Goal: Information Seeking & Learning: Learn about a topic

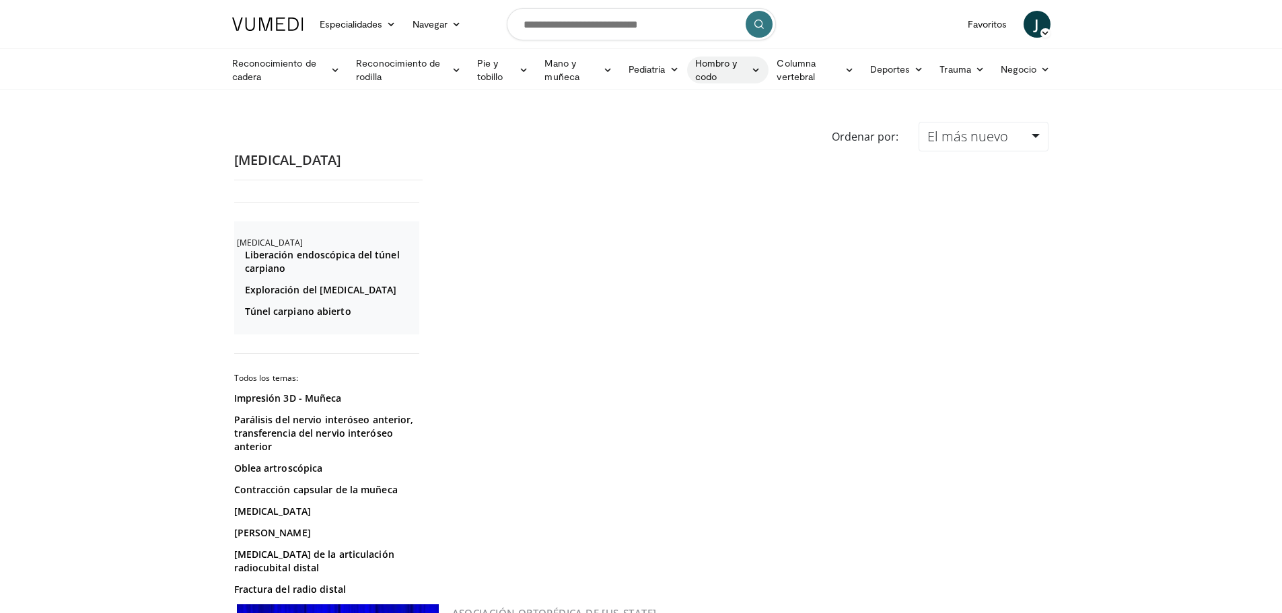
click at [714, 61] on font "Hombro y codo" at bounding box center [716, 69] width 42 height 25
click at [644, 123] on font "Hombro" at bounding box center [640, 122] width 36 height 11
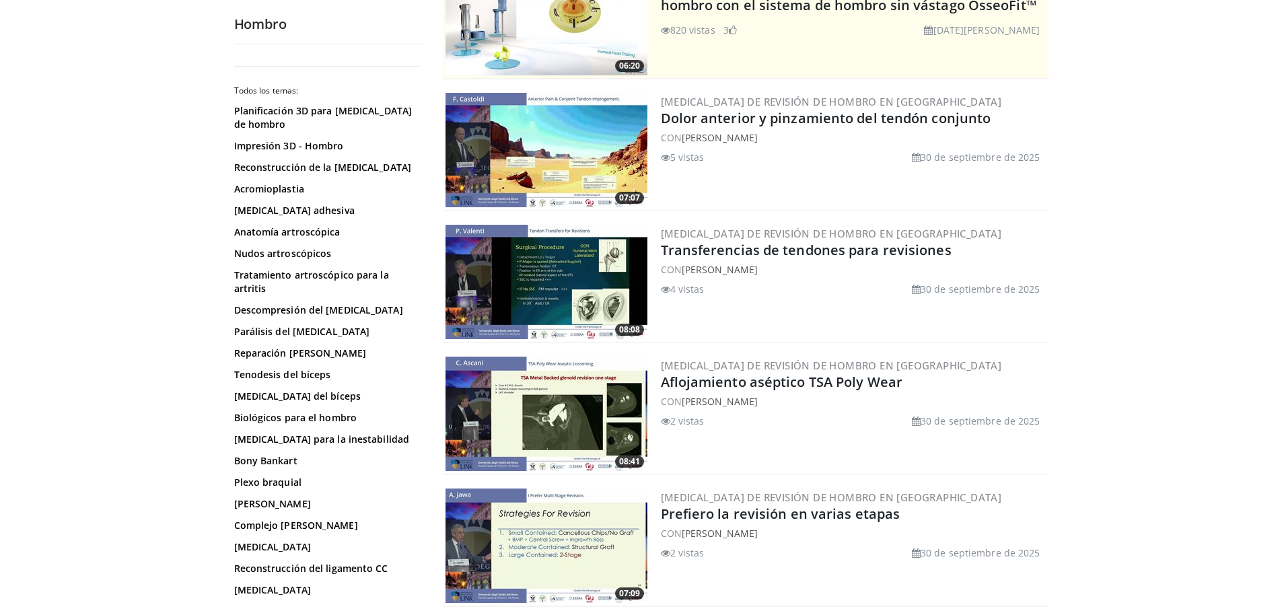
scroll to position [197, 0]
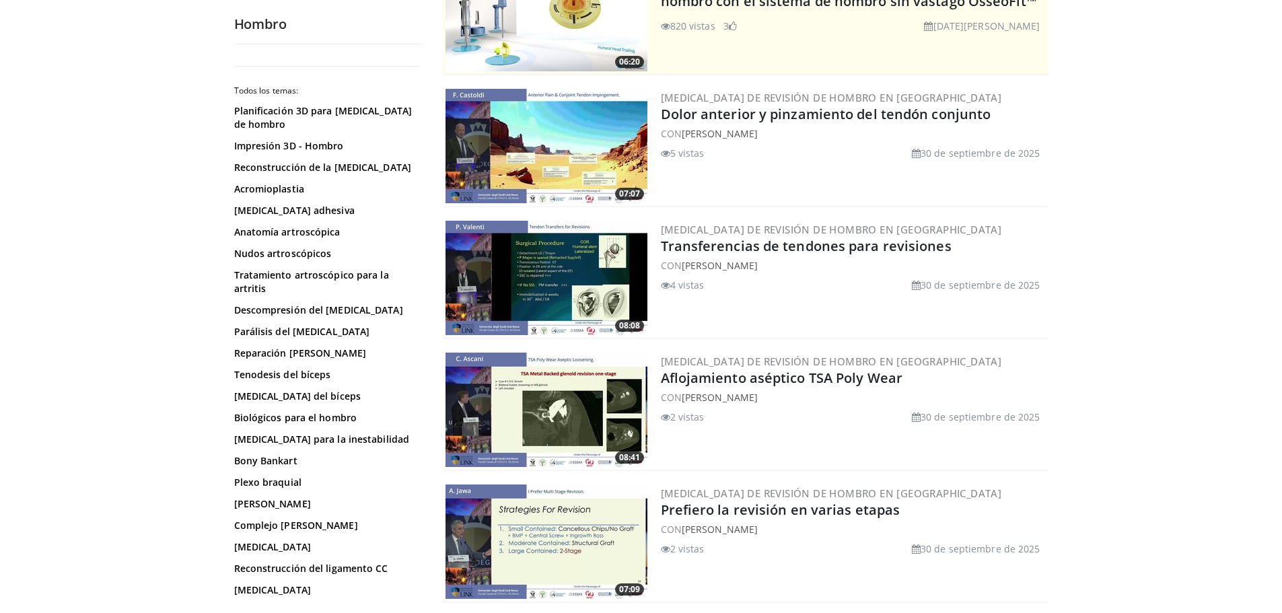
drag, startPoint x: 419, startPoint y: 197, endPoint x: 419, endPoint y: 210, distance: 13.5
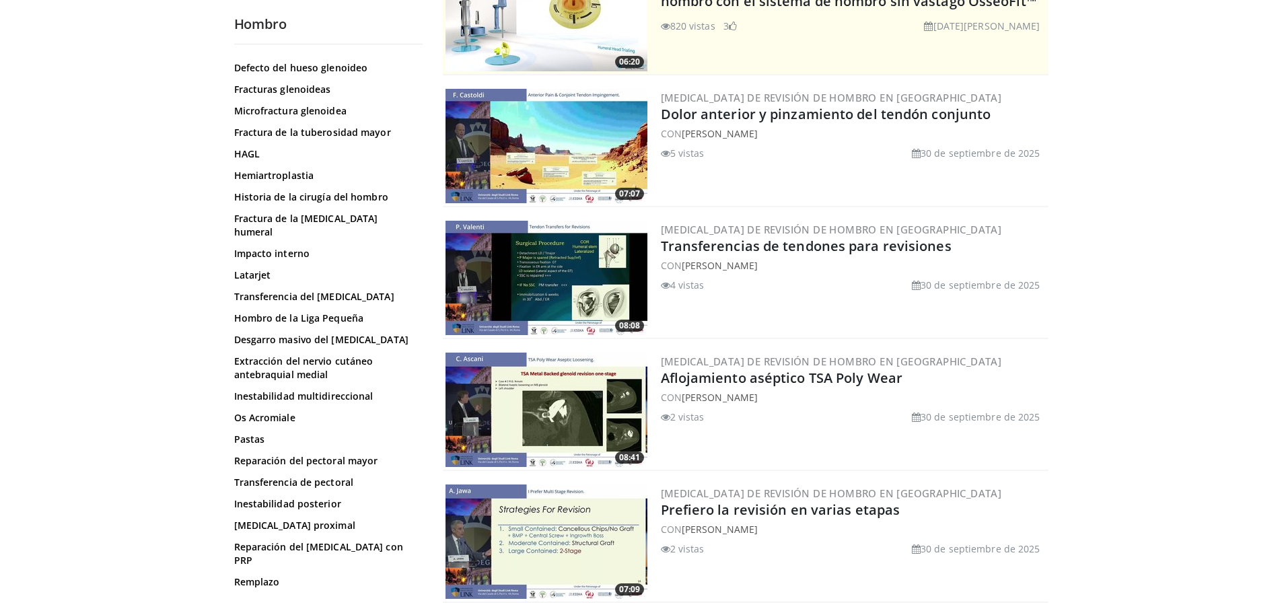
scroll to position [0, 0]
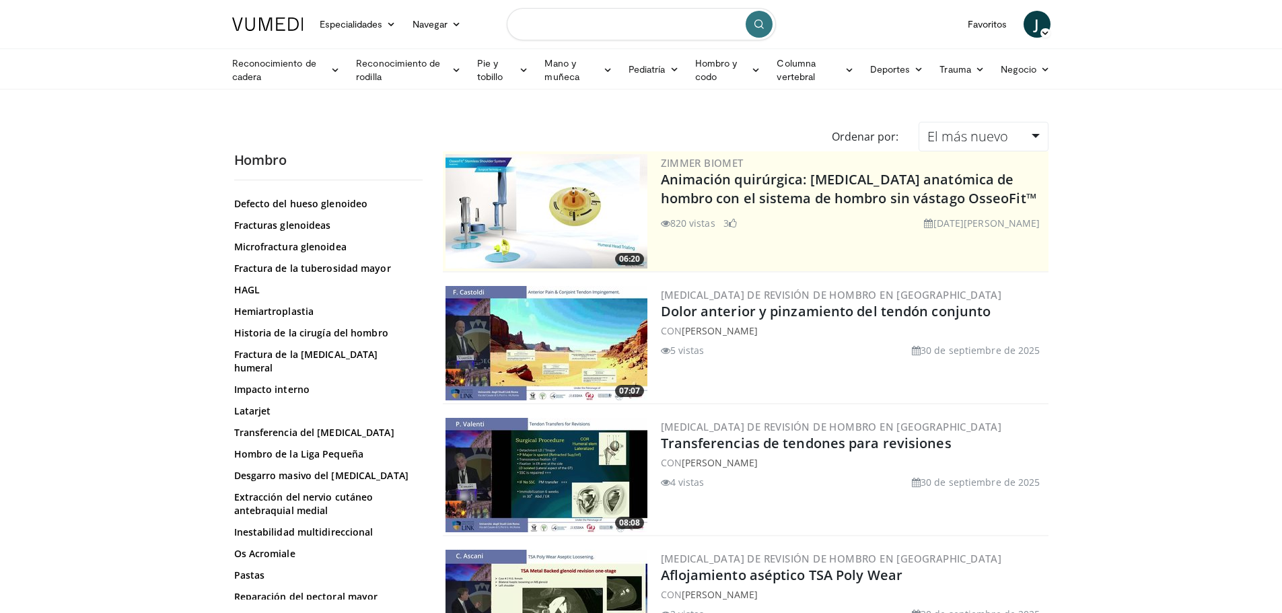
click at [578, 20] on input "Buscar temas, intervenciones" at bounding box center [641, 24] width 269 height 32
type input "*******"
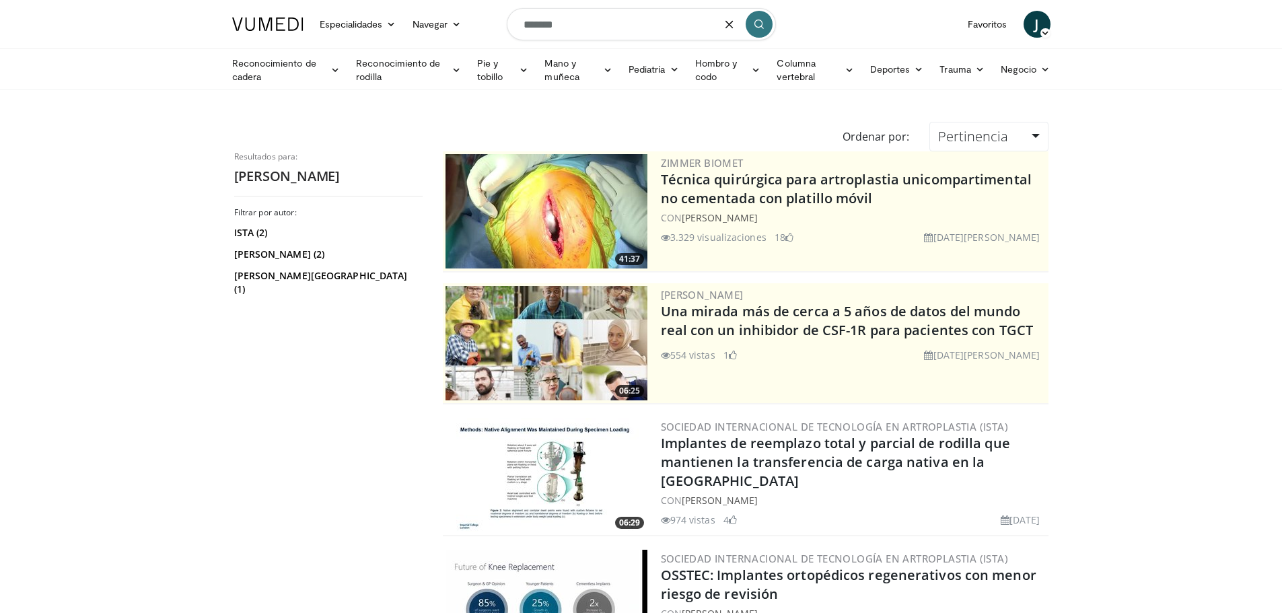
click at [519, 25] on input "*******" at bounding box center [641, 24] width 269 height 32
type input "**********"
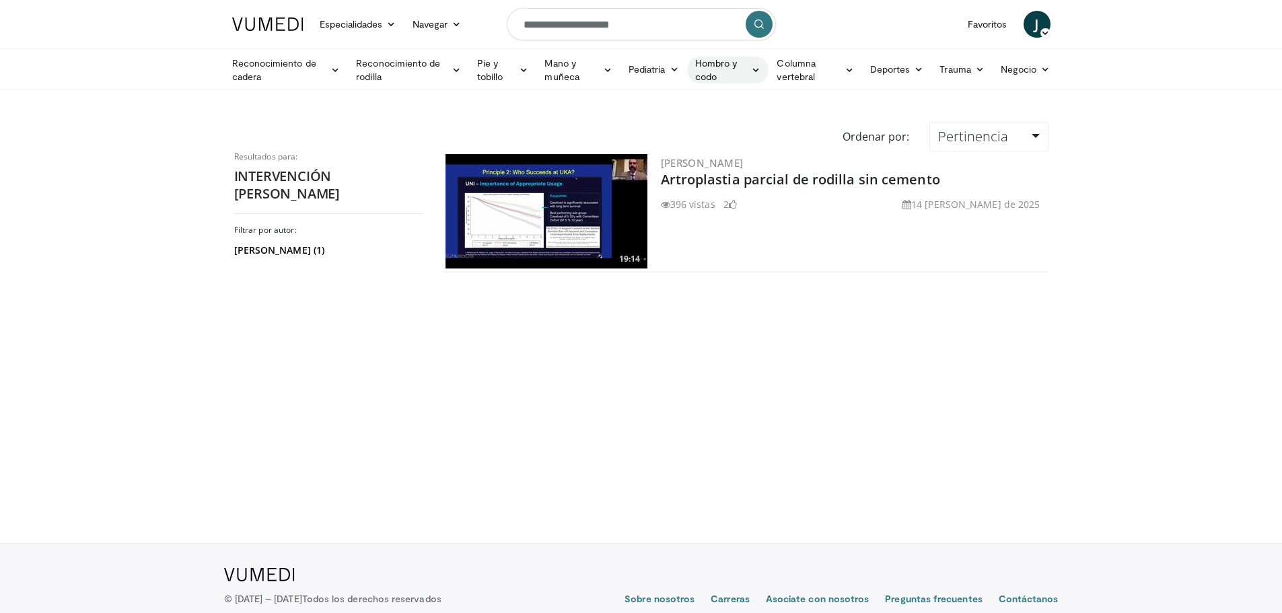
click at [710, 62] on font "Hombro y codo" at bounding box center [716, 69] width 42 height 25
click at [649, 125] on font "Hombro" at bounding box center [640, 122] width 36 height 11
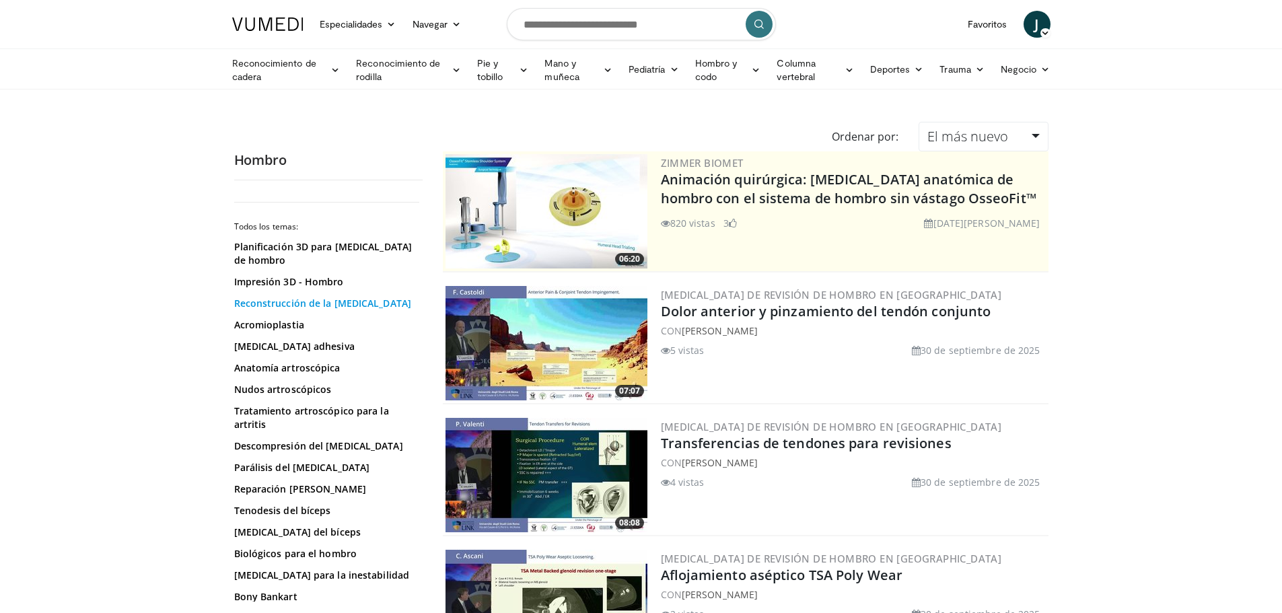
click at [290, 308] on font "Reconstrucción de la [MEDICAL_DATA]" at bounding box center [323, 303] width 178 height 13
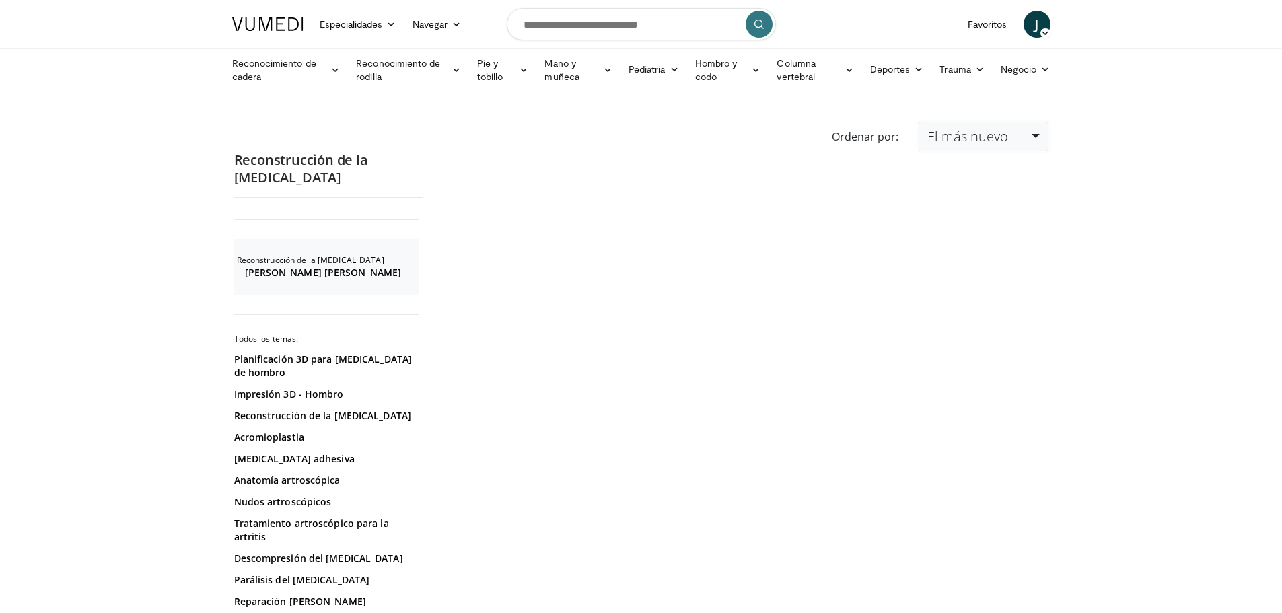
click at [1038, 130] on link "El más nuevo" at bounding box center [983, 137] width 129 height 30
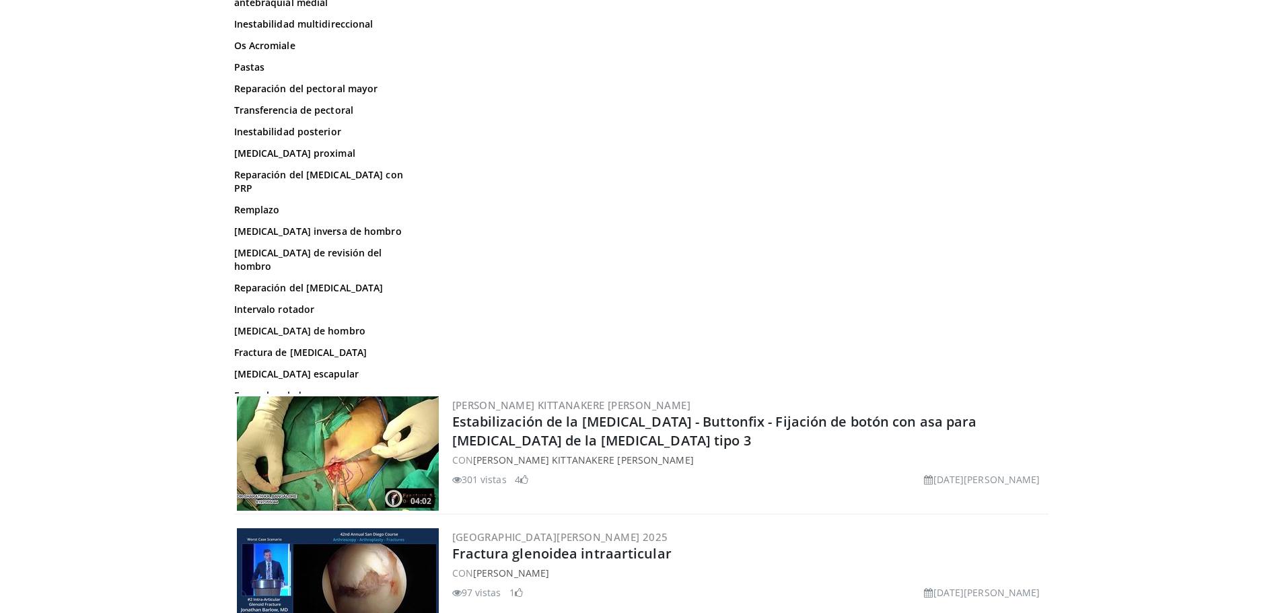
scroll to position [951, 0]
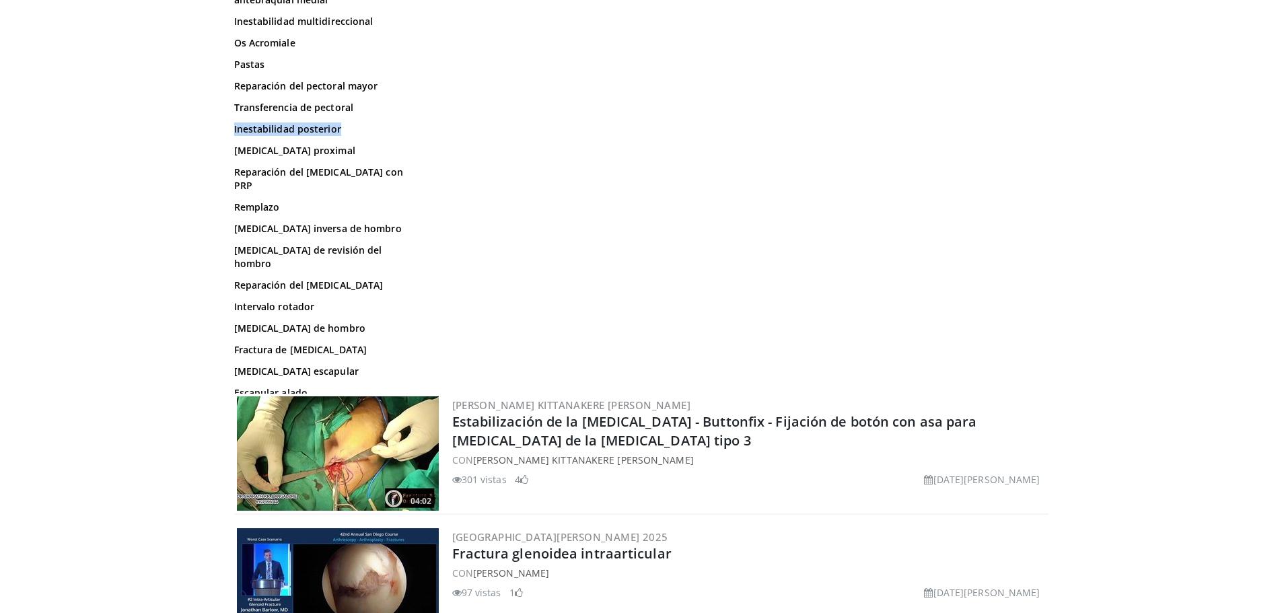
drag, startPoint x: 422, startPoint y: 348, endPoint x: 422, endPoint y: 362, distance: 13.5
click at [422, 362] on div "Reconstrucción de la articulación acromioclavicular Weaver Dunn Todos los temas…" at bounding box center [328, 139] width 189 height 510
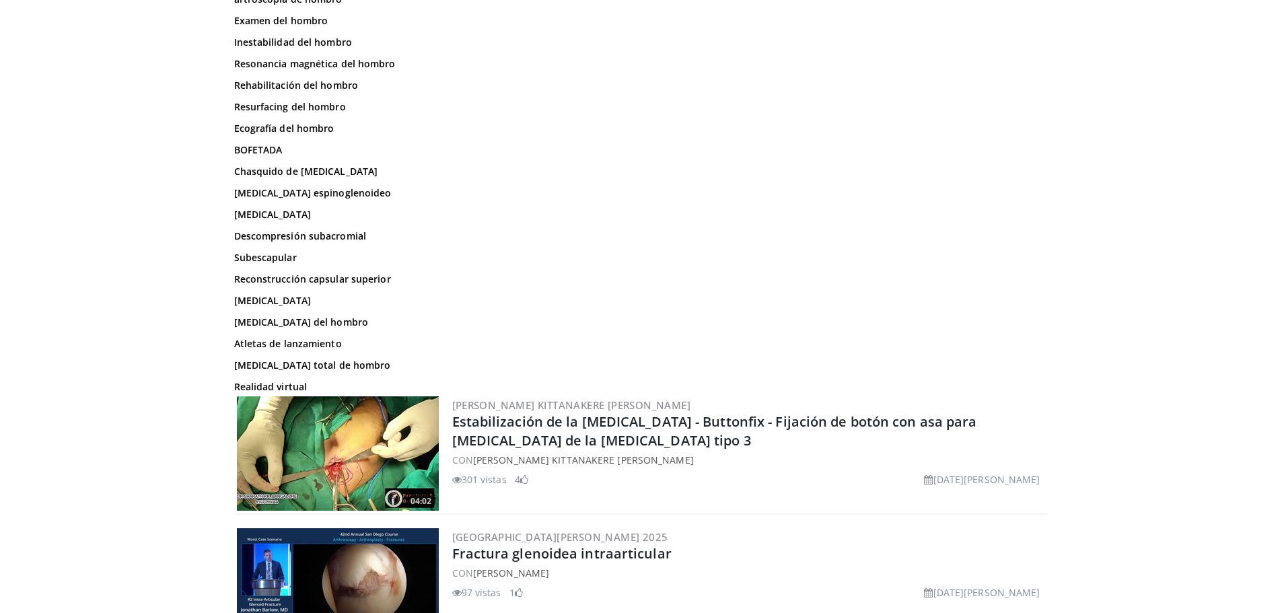
scroll to position [0, 0]
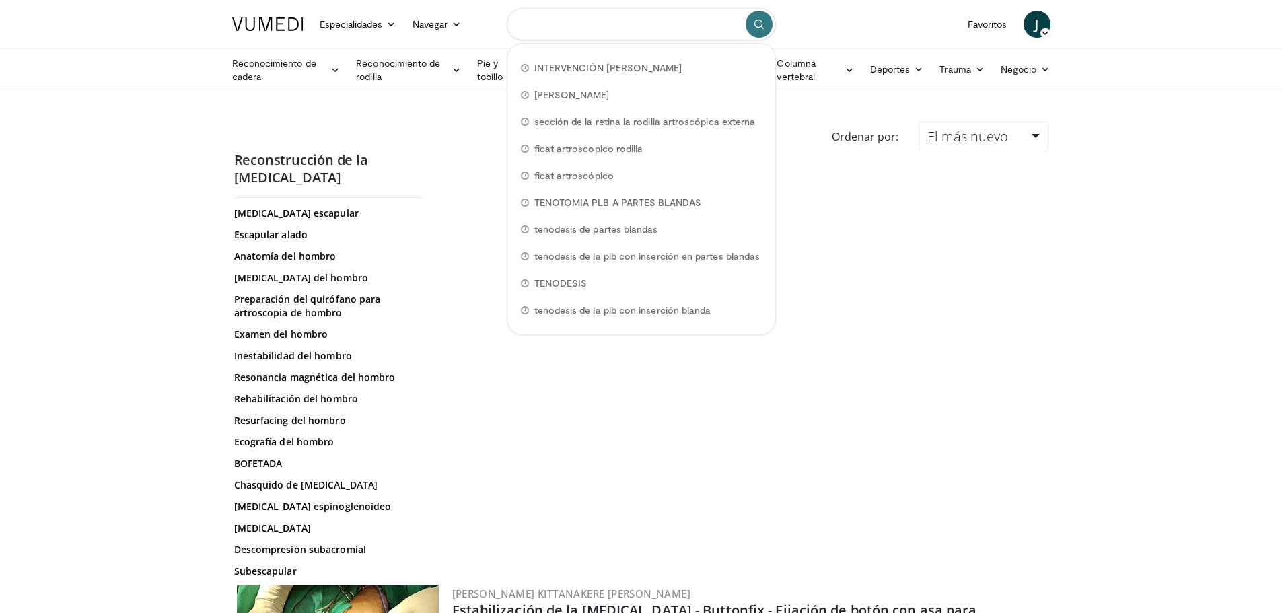
drag, startPoint x: 667, startPoint y: 23, endPoint x: 524, endPoint y: 34, distance: 143.8
click at [524, 34] on input "Buscar temas, intervenciones" at bounding box center [641, 24] width 269 height 32
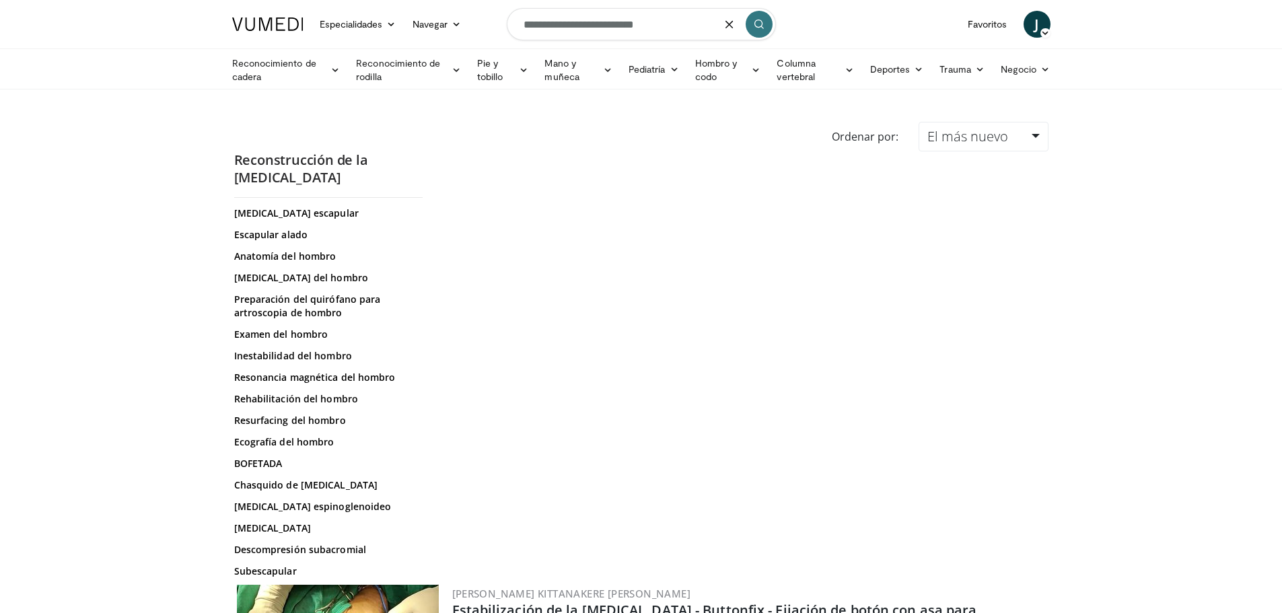
type input "**********"
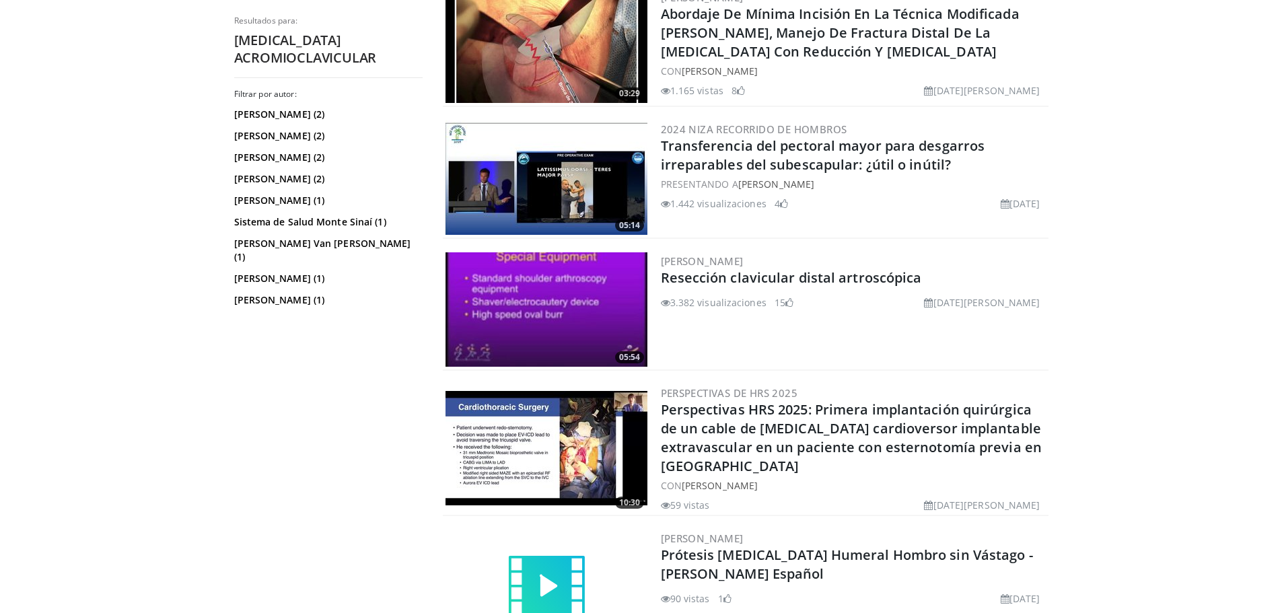
scroll to position [1757, 0]
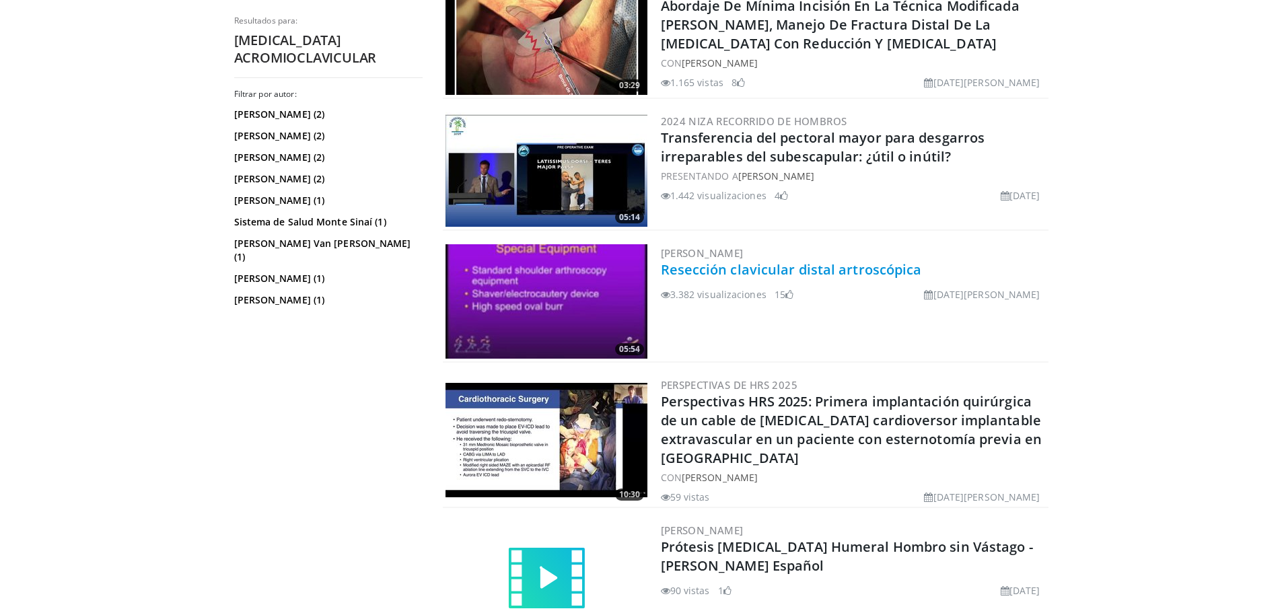
click at [702, 267] on font "Resección clavicular distal artroscópica" at bounding box center [791, 270] width 261 height 18
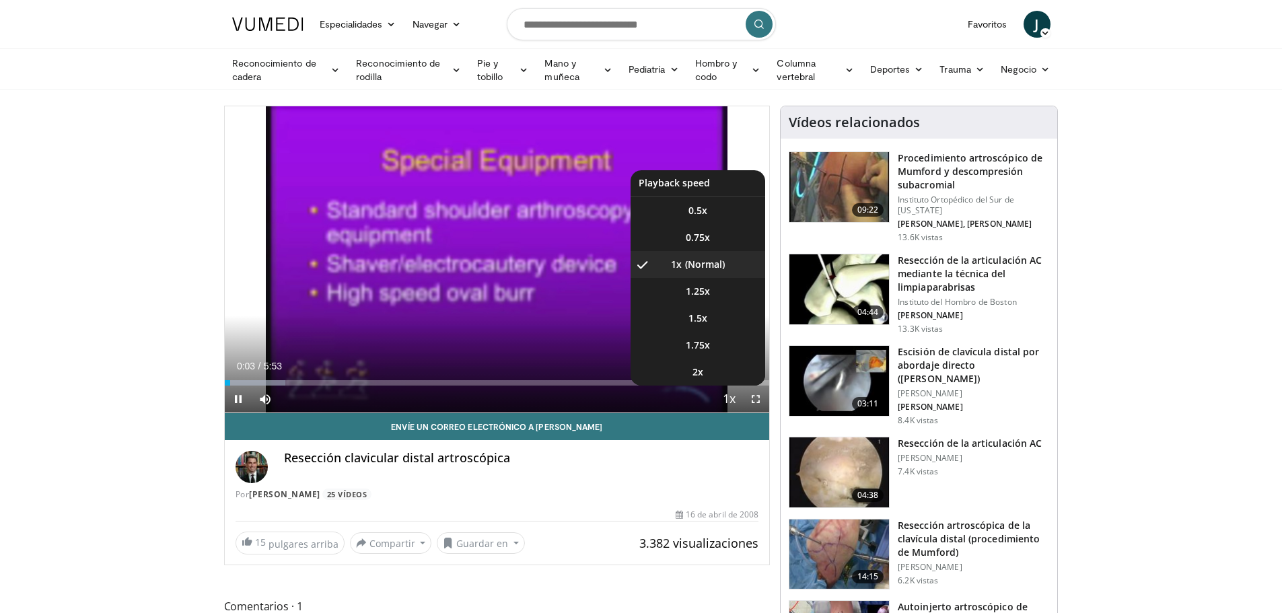
click at [735, 399] on span "Video Player" at bounding box center [729, 399] width 19 height 27
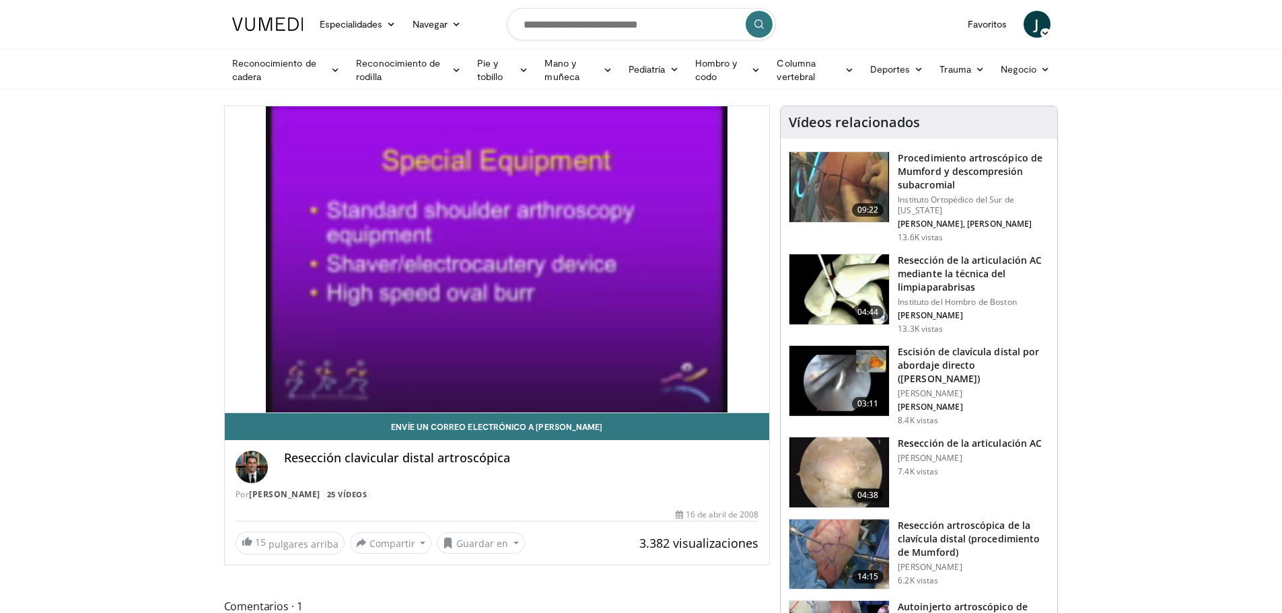
click at [735, 399] on video-js "**********" at bounding box center [497, 259] width 545 height 307
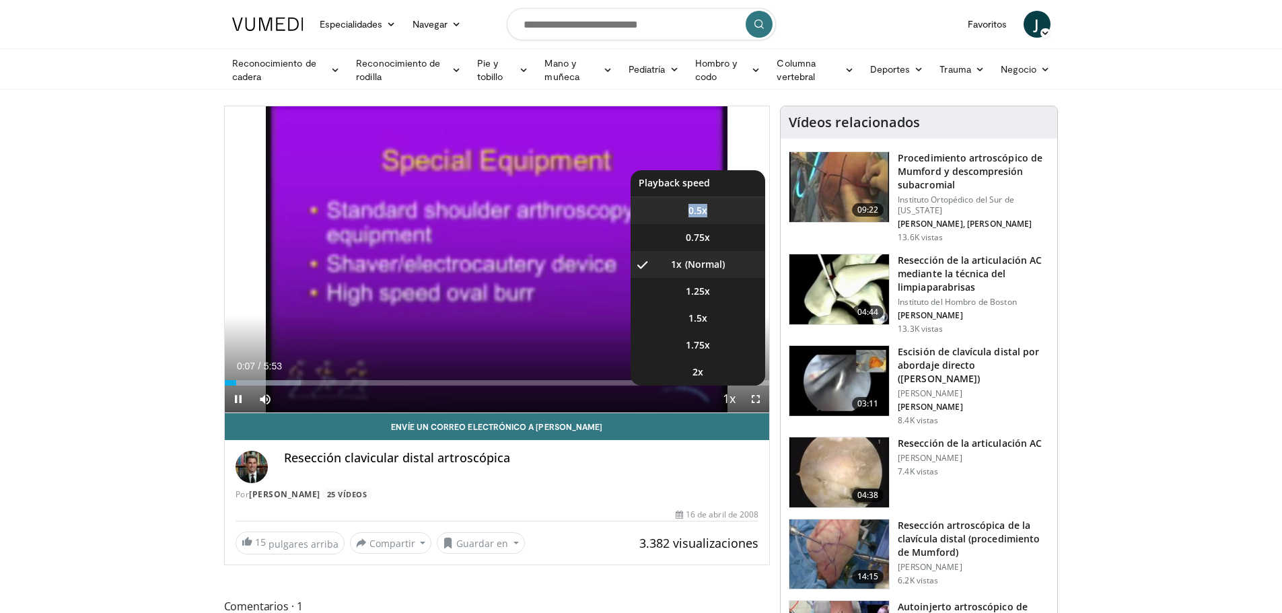
drag, startPoint x: 735, startPoint y: 399, endPoint x: 710, endPoint y: 212, distance: 188.1
click at [710, 212] on video-js "**********" at bounding box center [497, 259] width 545 height 307
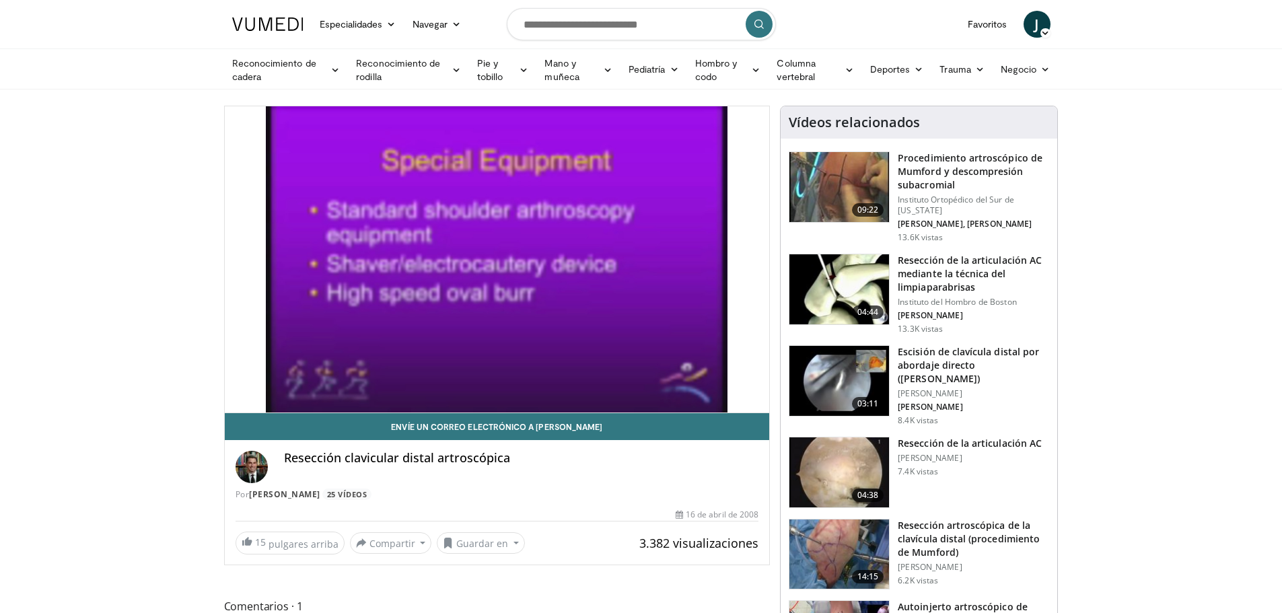
click at [707, 210] on div "10 seconds Tap to unmute" at bounding box center [497, 259] width 545 height 306
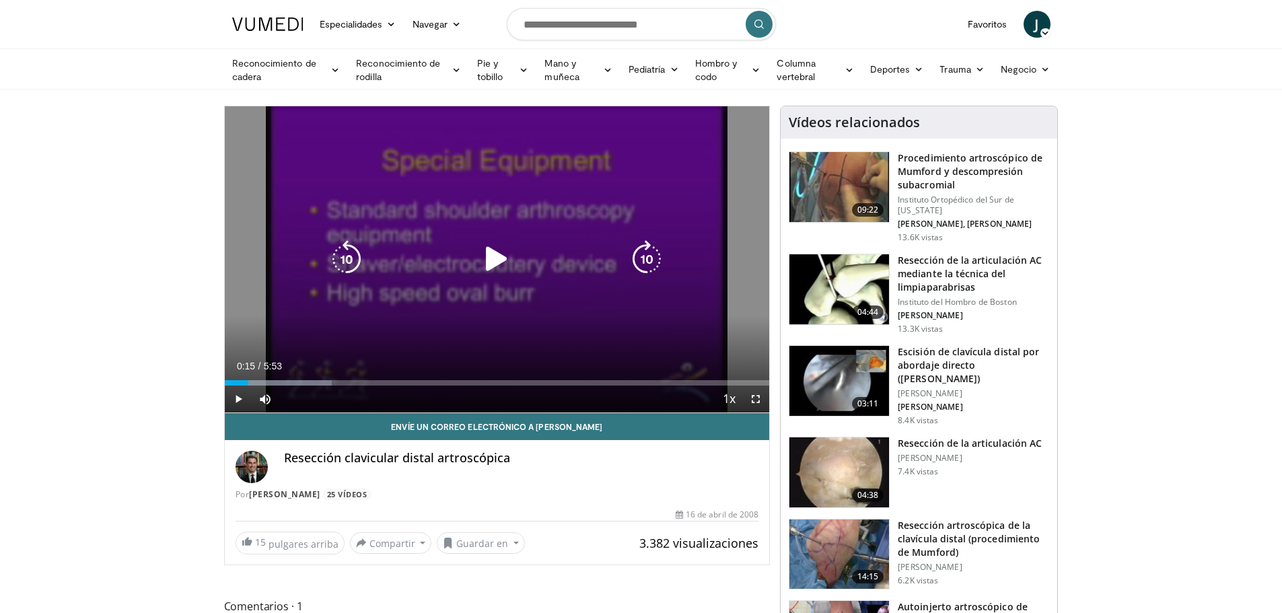
click at [499, 257] on icon "Video Player" at bounding box center [497, 259] width 38 height 38
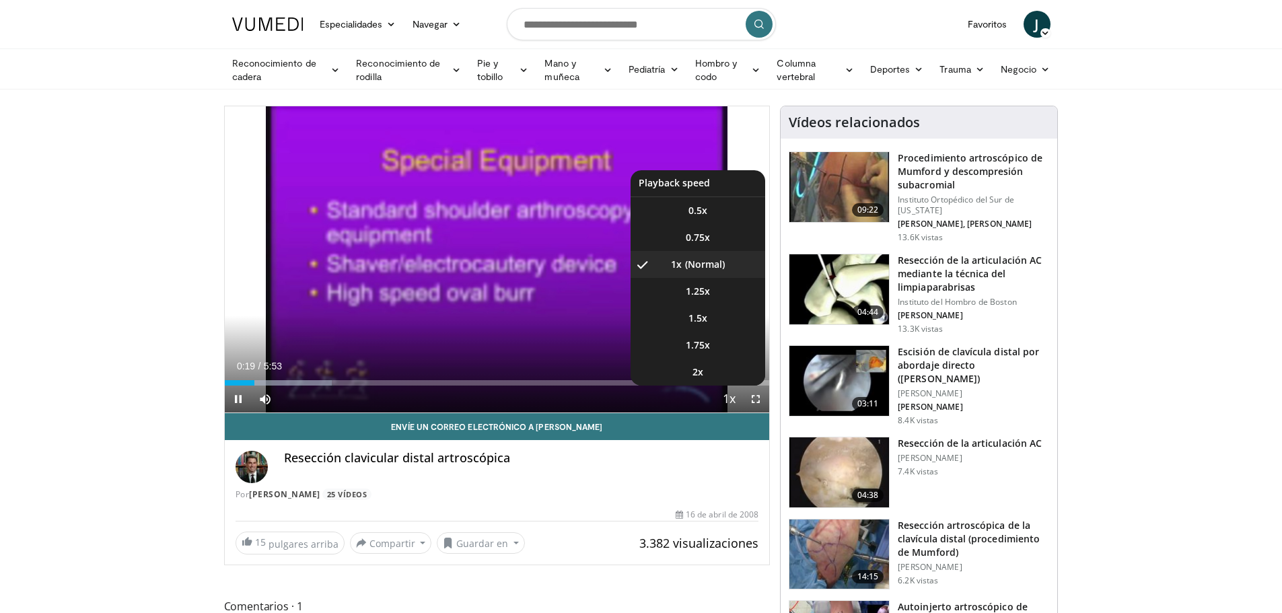
click at [728, 396] on span "Video Player" at bounding box center [729, 399] width 19 height 27
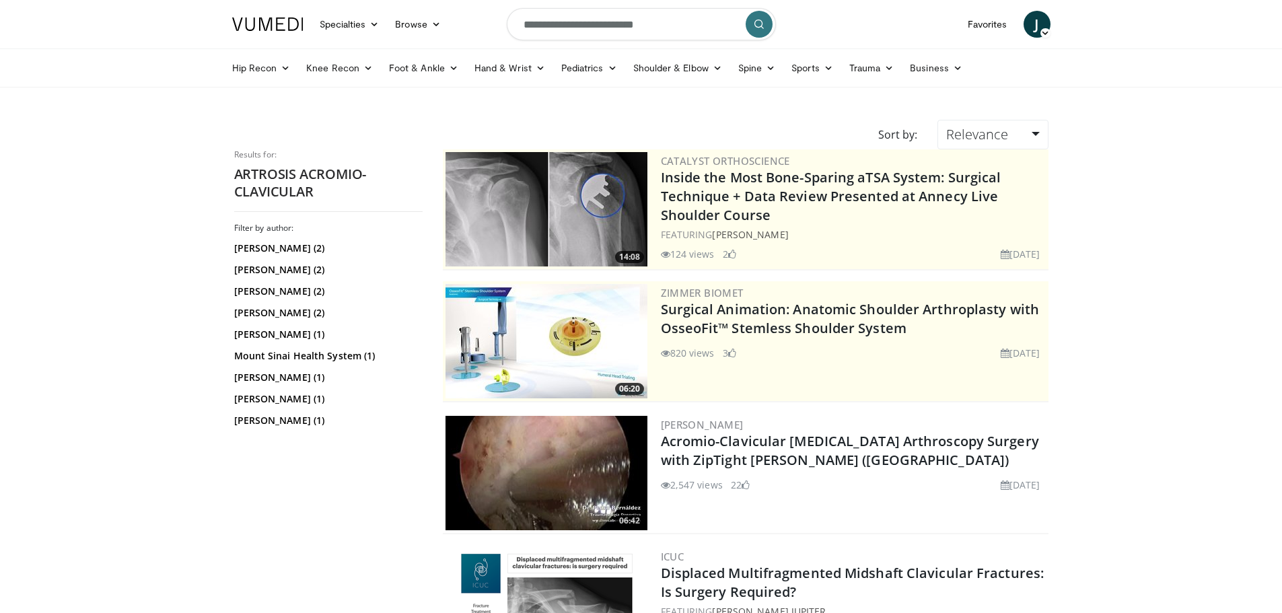
scroll to position [1755, 0]
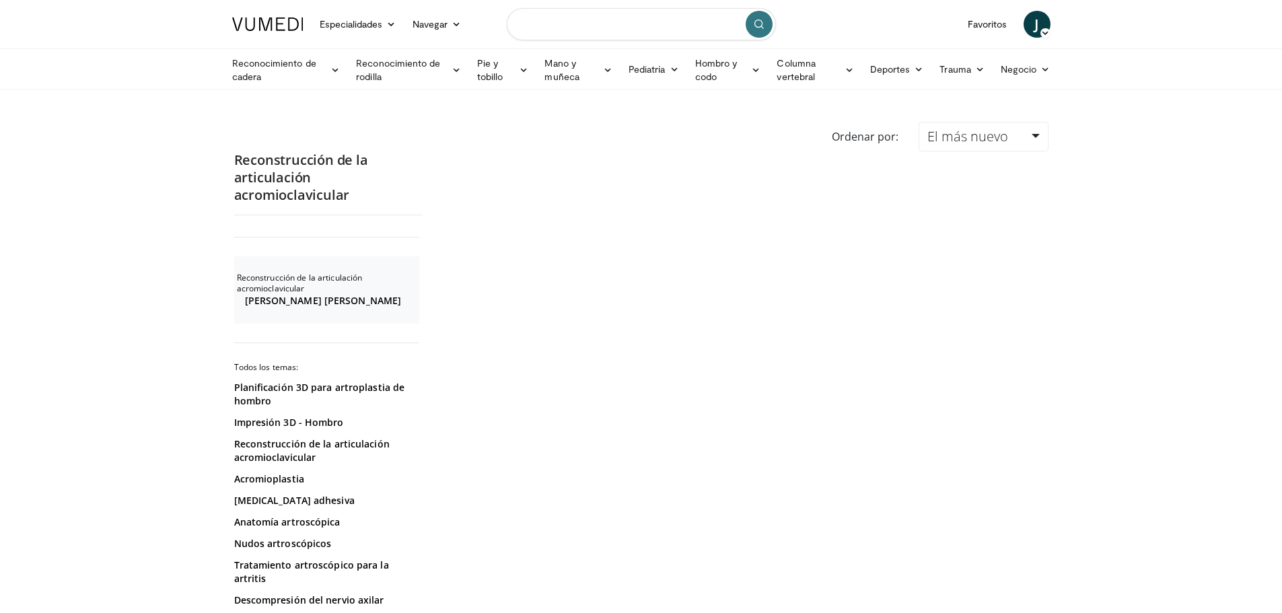
click at [602, 23] on input "Buscar temas, intervenciones" at bounding box center [641, 24] width 269 height 32
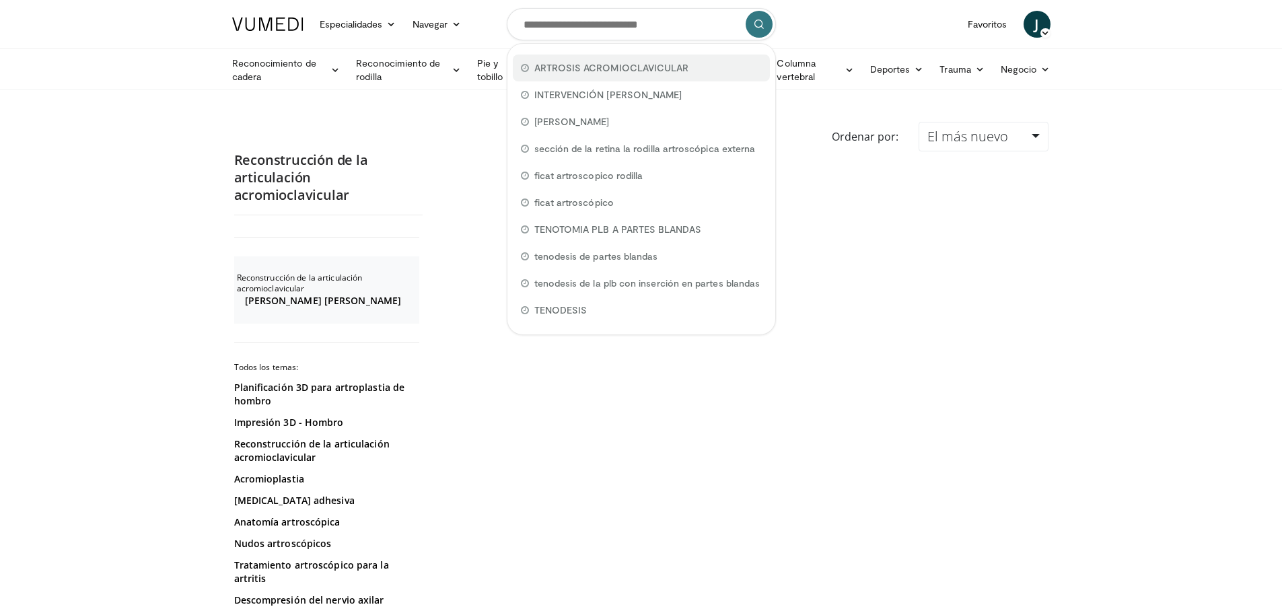
click at [598, 65] on font "ARTROSIS ACROMIOCLAVICULAR" at bounding box center [612, 67] width 155 height 11
type input "**********"
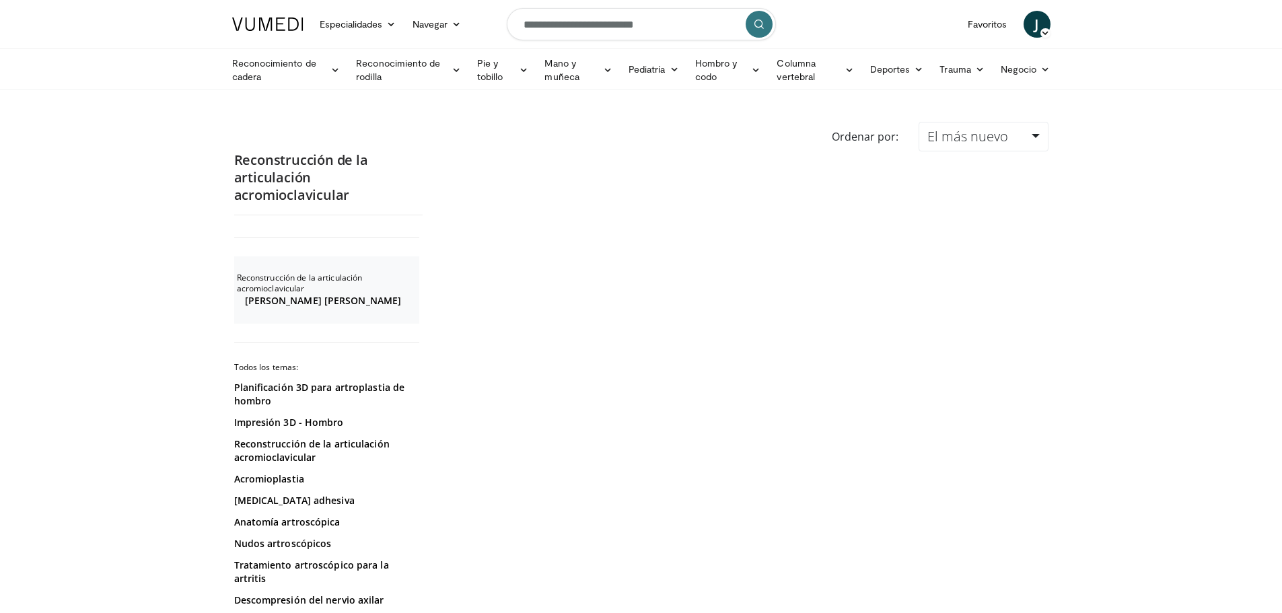
click at [759, 24] on icon "submit" at bounding box center [759, 24] width 11 height 11
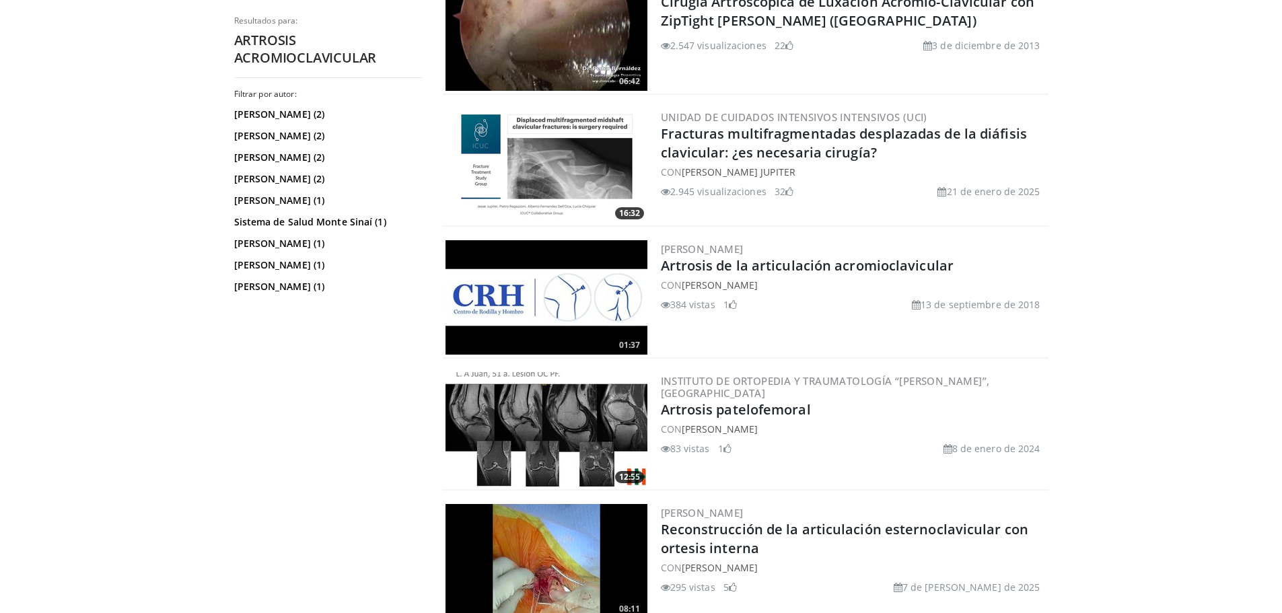
scroll to position [438, 0]
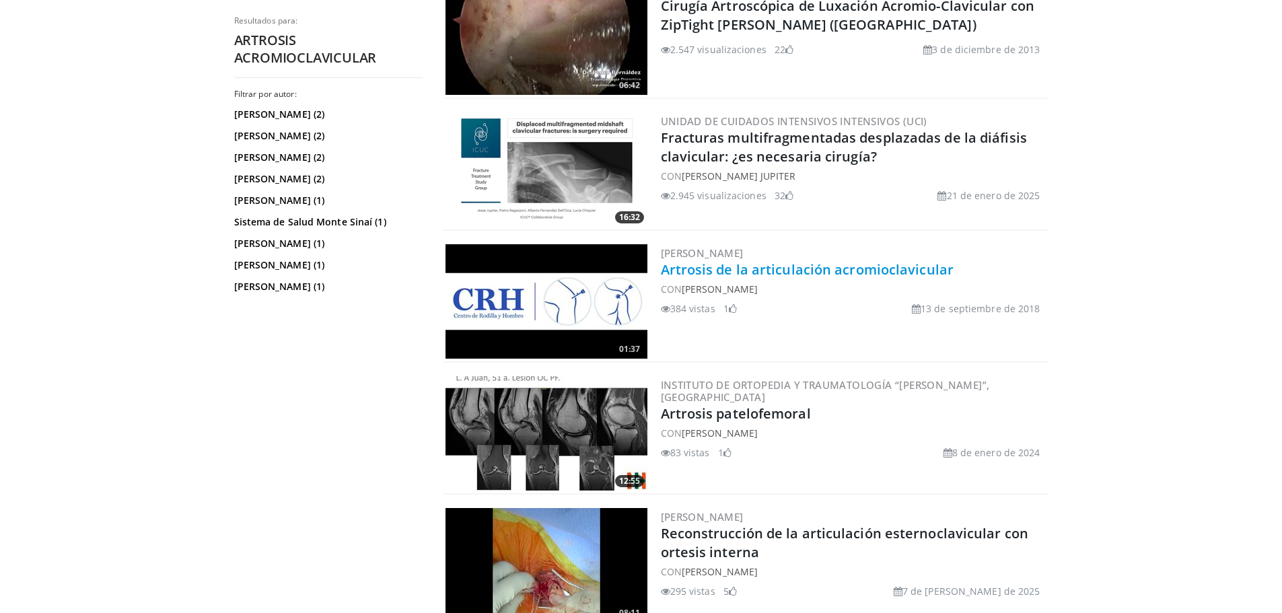
click at [710, 269] on font "Artrosis de la articulación acromioclavicular" at bounding box center [808, 270] width 294 height 18
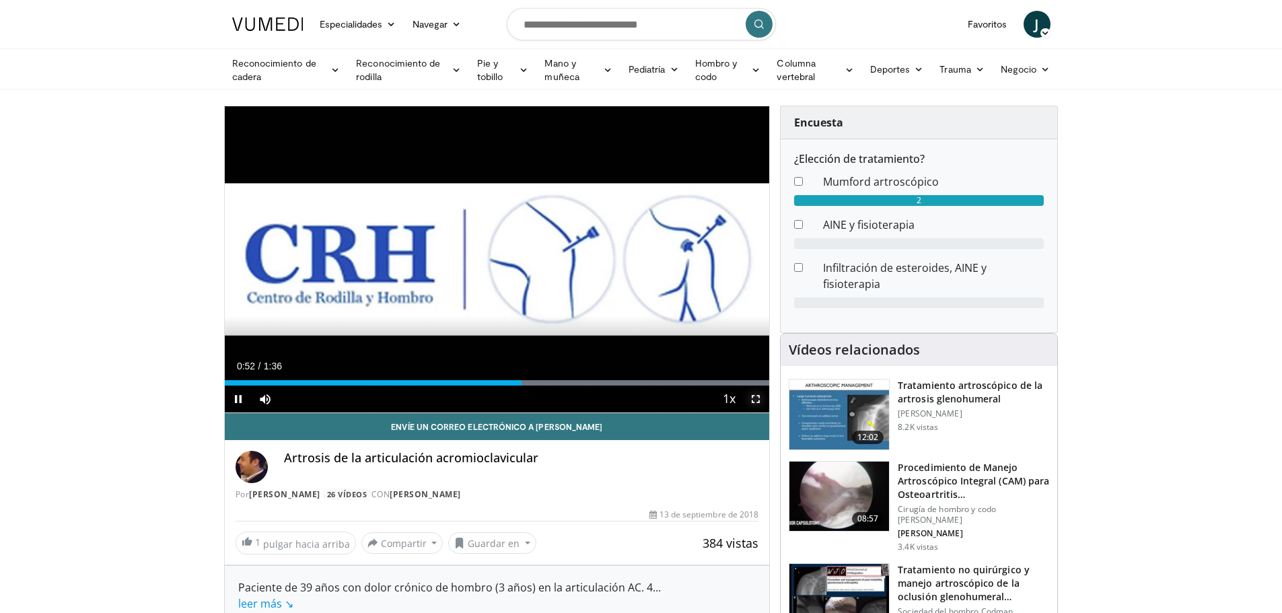
click at [759, 402] on span "Video Player" at bounding box center [756, 399] width 27 height 27
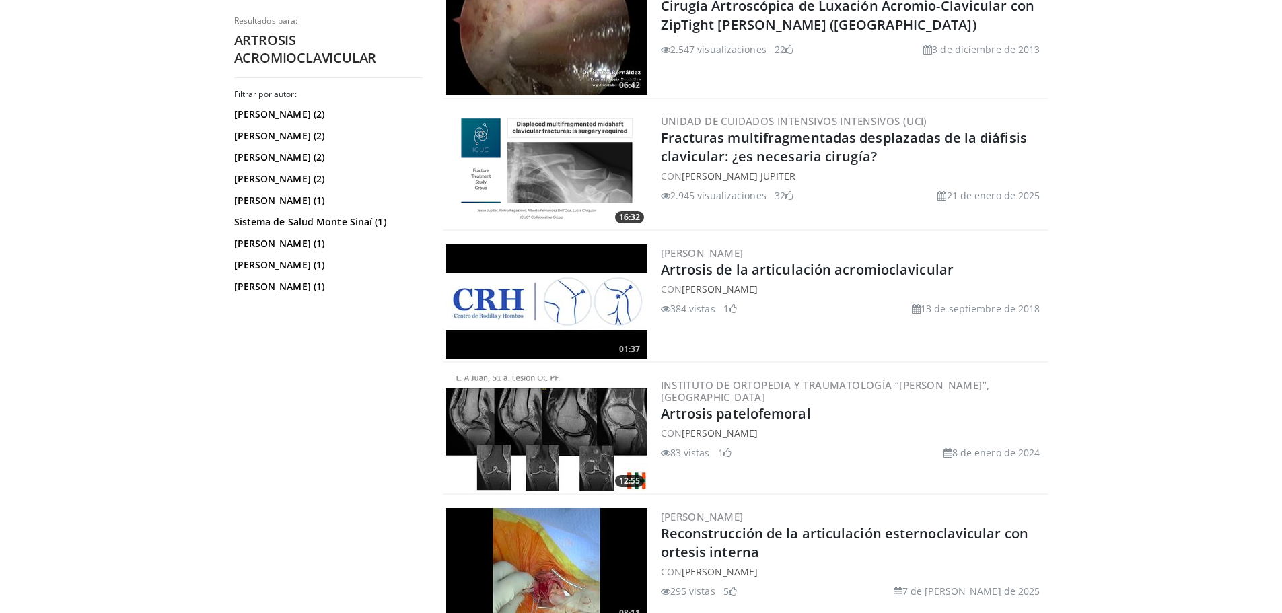
scroll to position [438, 0]
click at [536, 28] on img at bounding box center [547, 37] width 202 height 114
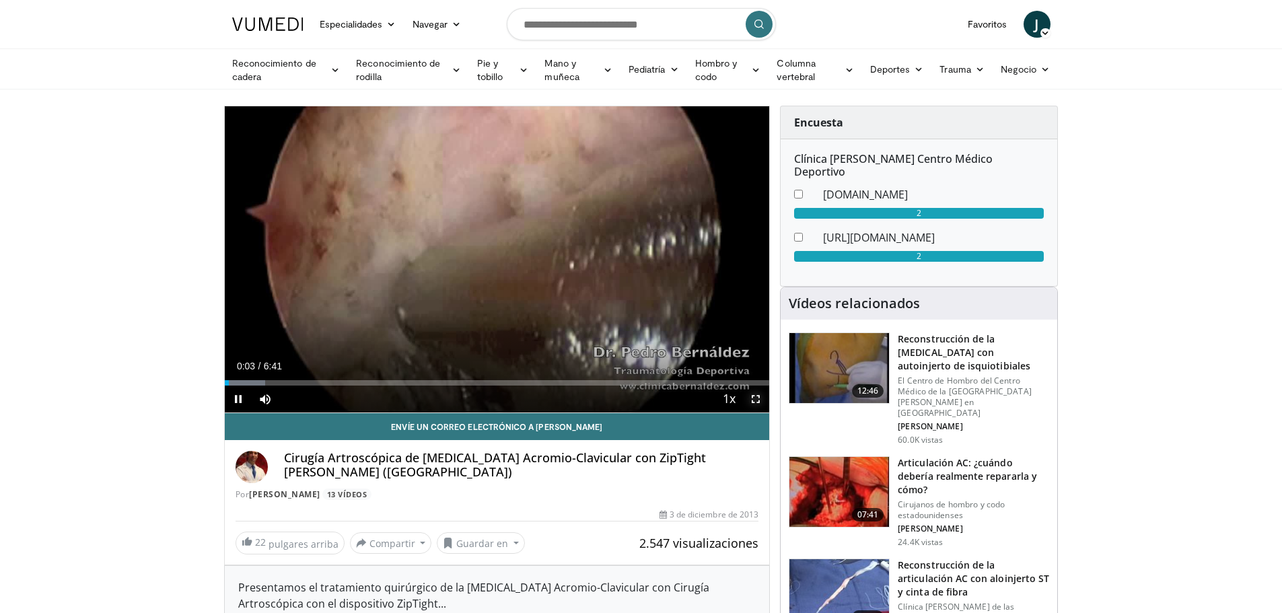
click at [756, 401] on span "Video Player" at bounding box center [756, 399] width 27 height 27
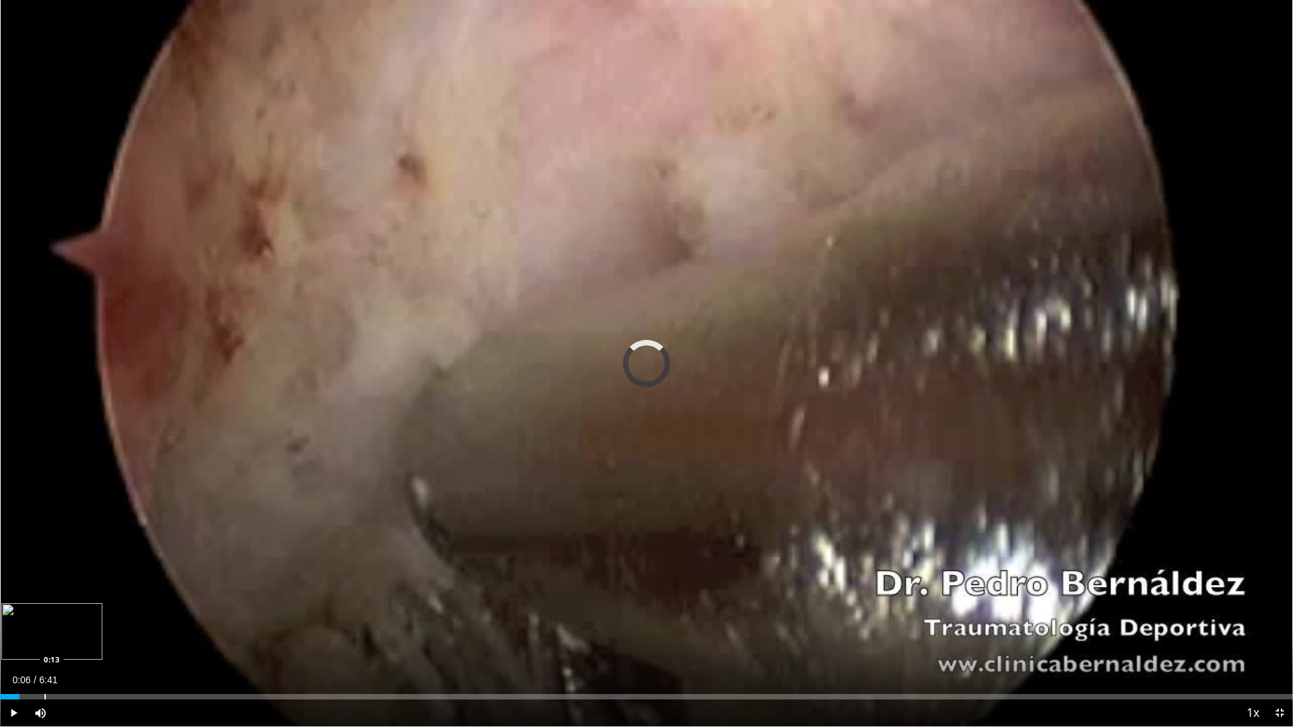
drag, startPoint x: 20, startPoint y: 697, endPoint x: 44, endPoint y: 699, distance: 25.0
click at [44, 613] on div "Progress Bar" at bounding box center [44, 696] width 1 height 5
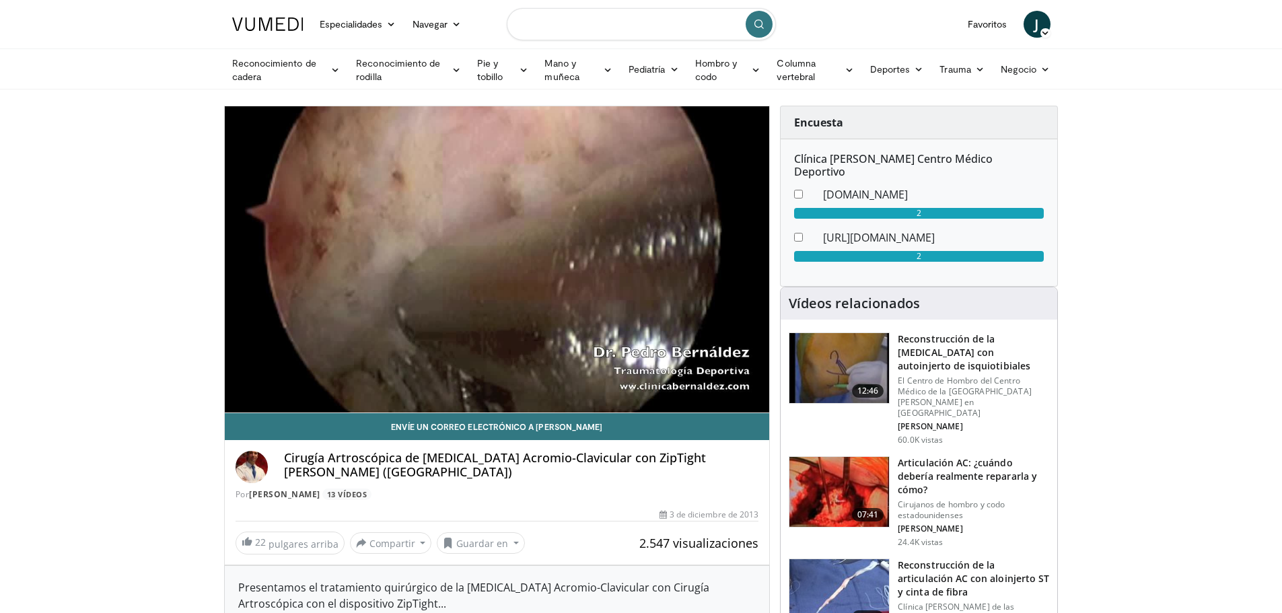
click at [626, 27] on input "Buscar temas, intervenciones" at bounding box center [641, 24] width 269 height 32
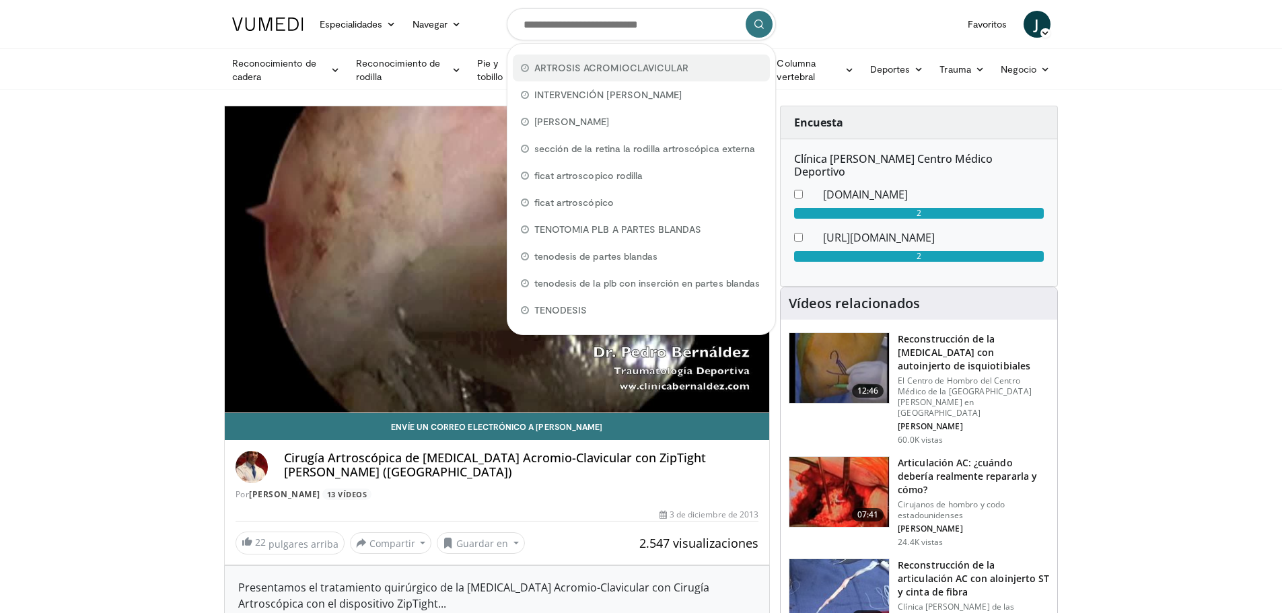
click at [612, 61] on span "ARTROSIS ACROMIOCLAVICULAR" at bounding box center [612, 67] width 155 height 13
type input "**********"
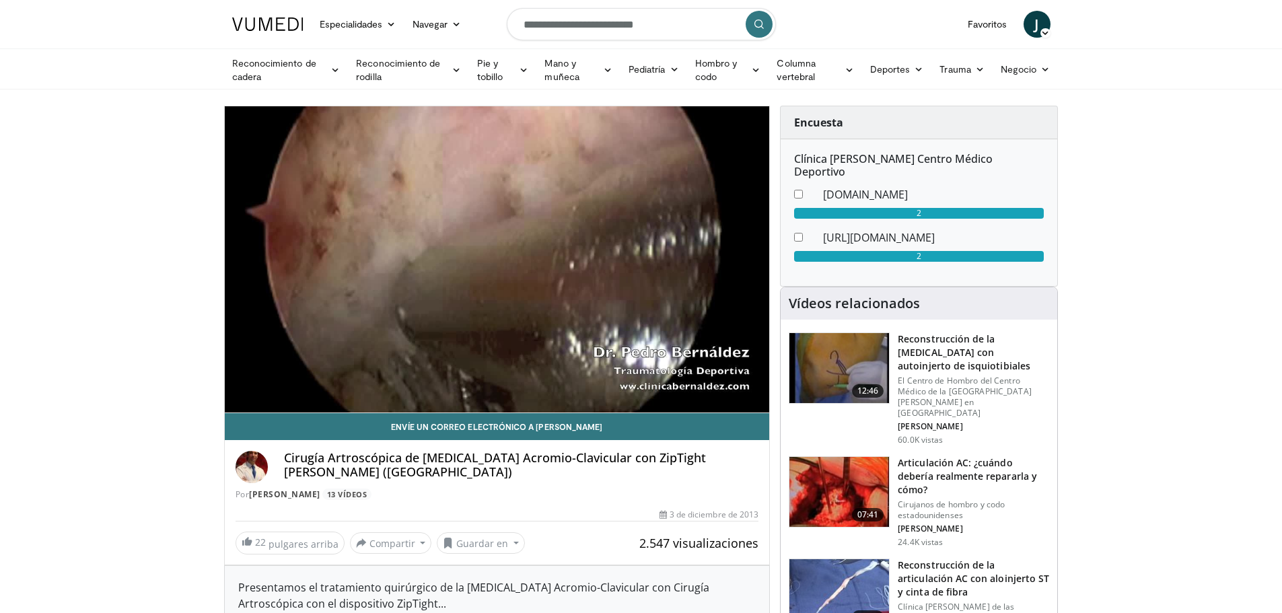
click at [769, 27] on button "submit" at bounding box center [759, 24] width 27 height 27
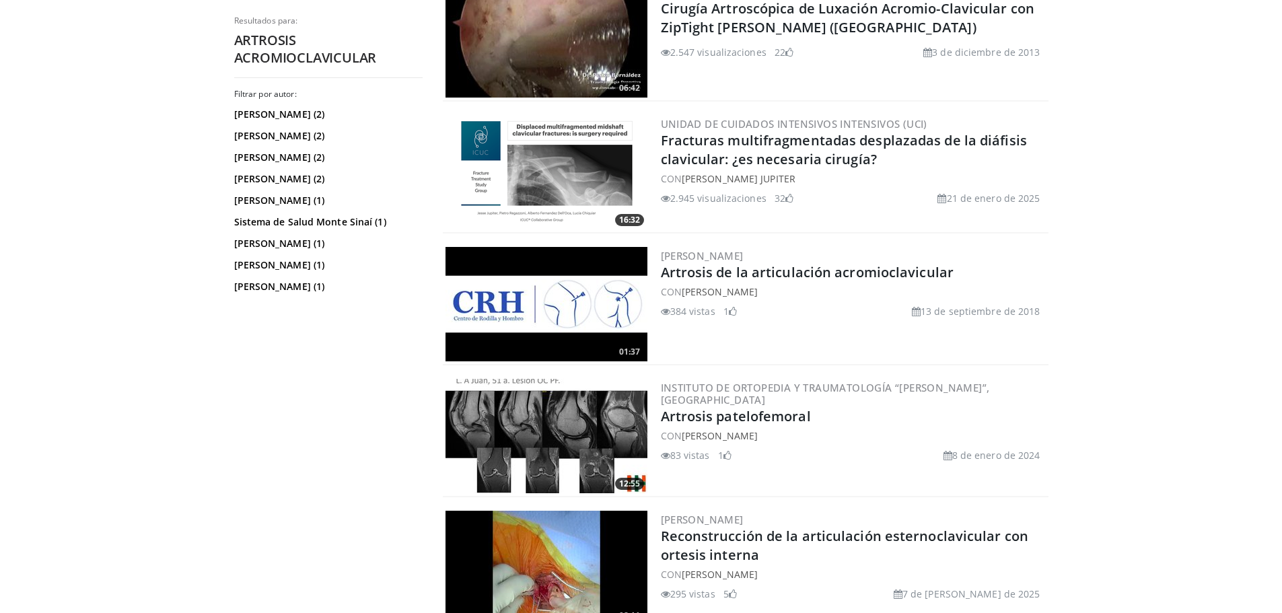
scroll to position [475, 0]
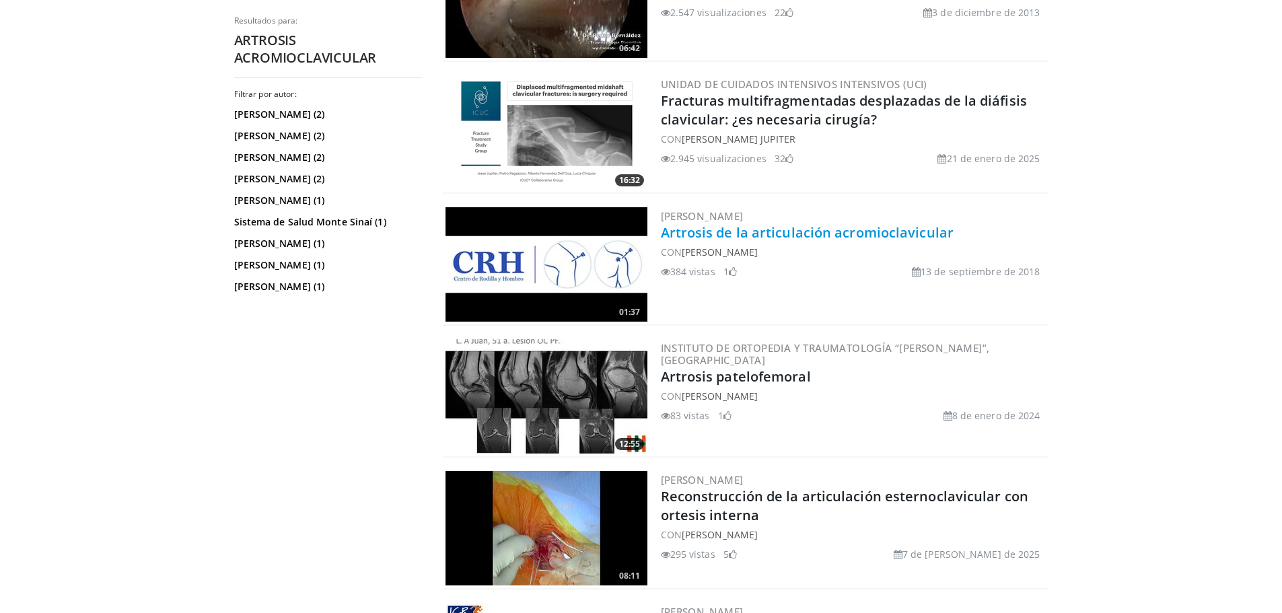
click at [749, 233] on font "Artrosis de la articulación acromioclavicular" at bounding box center [808, 233] width 294 height 18
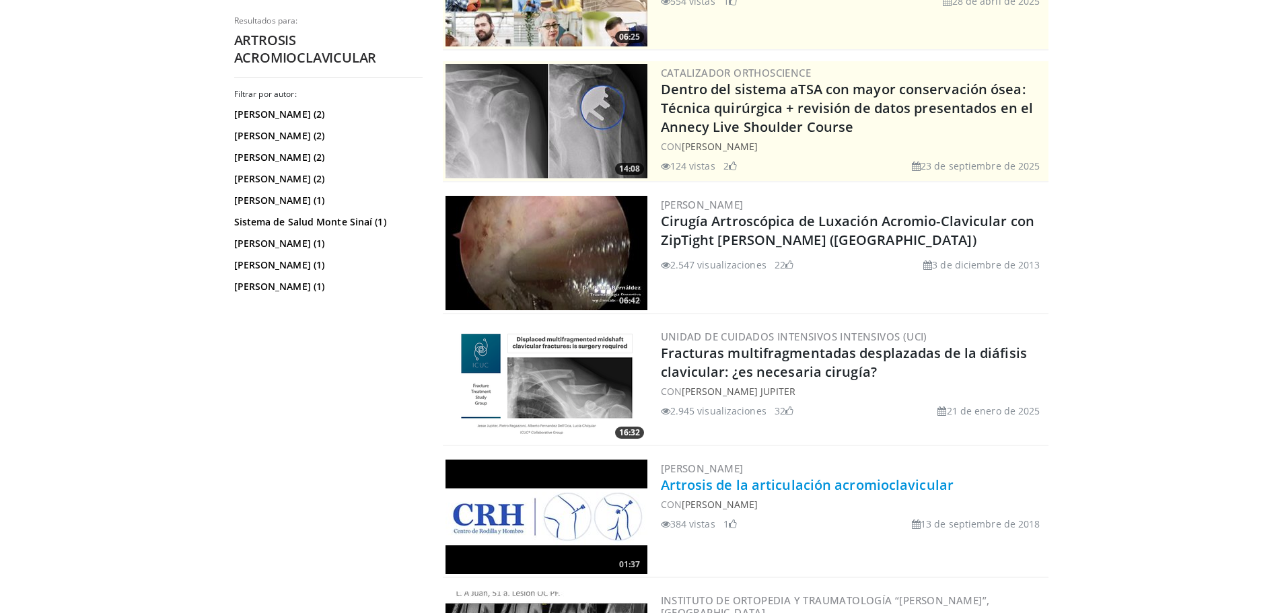
scroll to position [211, 0]
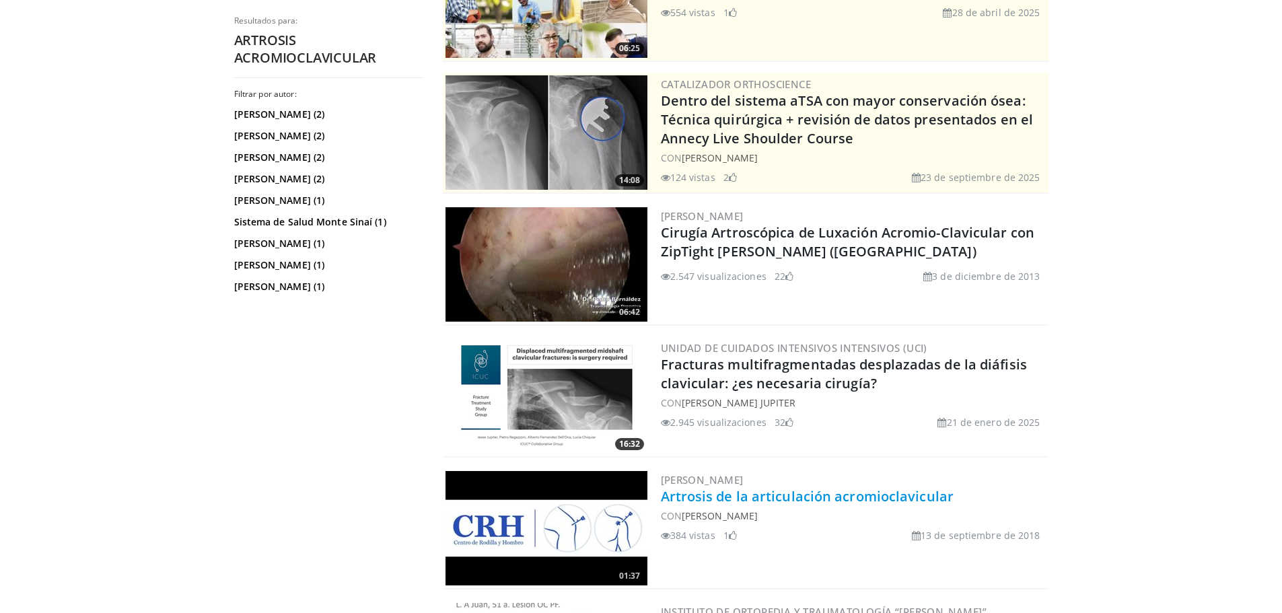
click at [581, 236] on img at bounding box center [547, 264] width 202 height 114
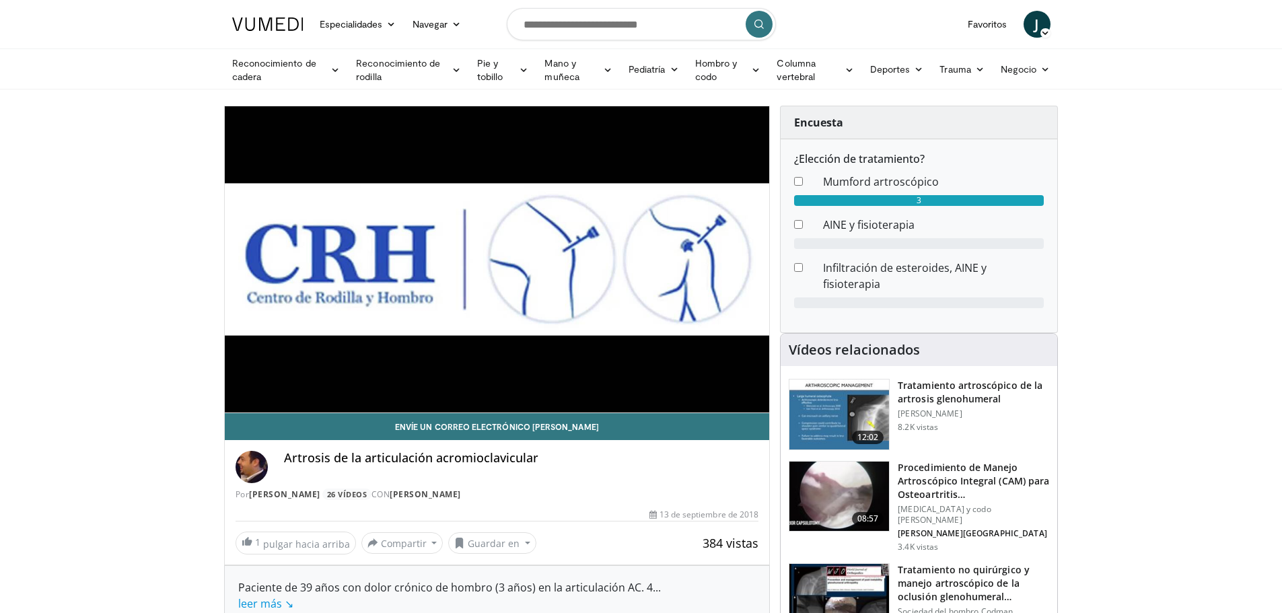
click at [897, 182] on font "Mumford artroscópico" at bounding box center [881, 181] width 116 height 15
click at [924, 199] on div "3" at bounding box center [919, 200] width 250 height 11
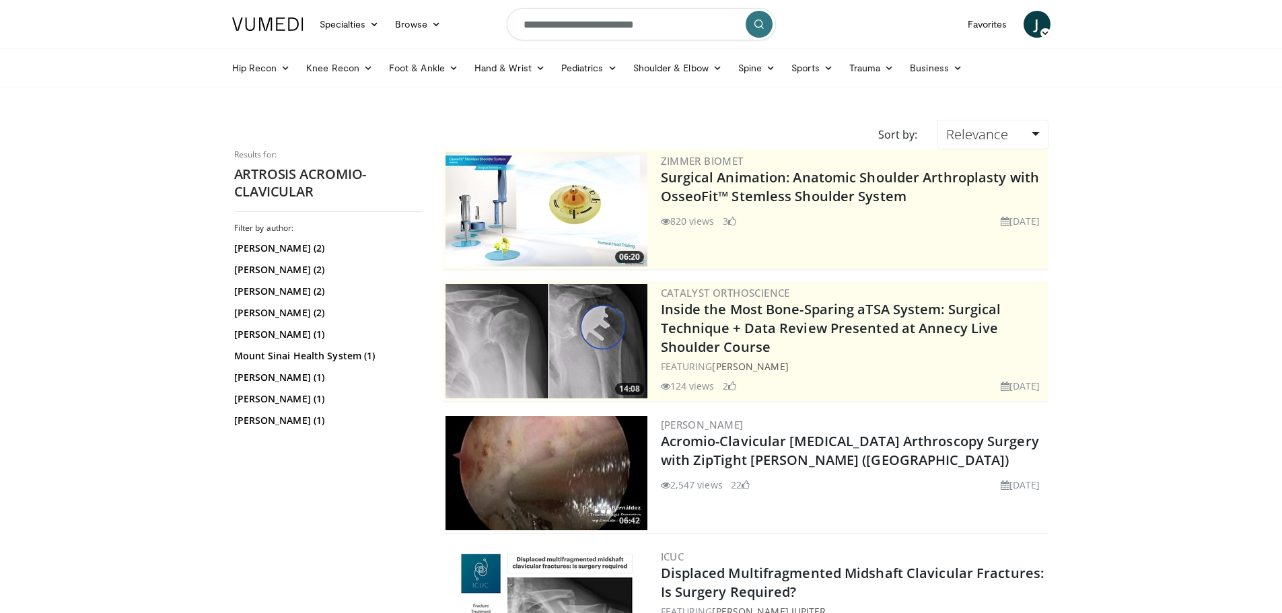
scroll to position [209, 0]
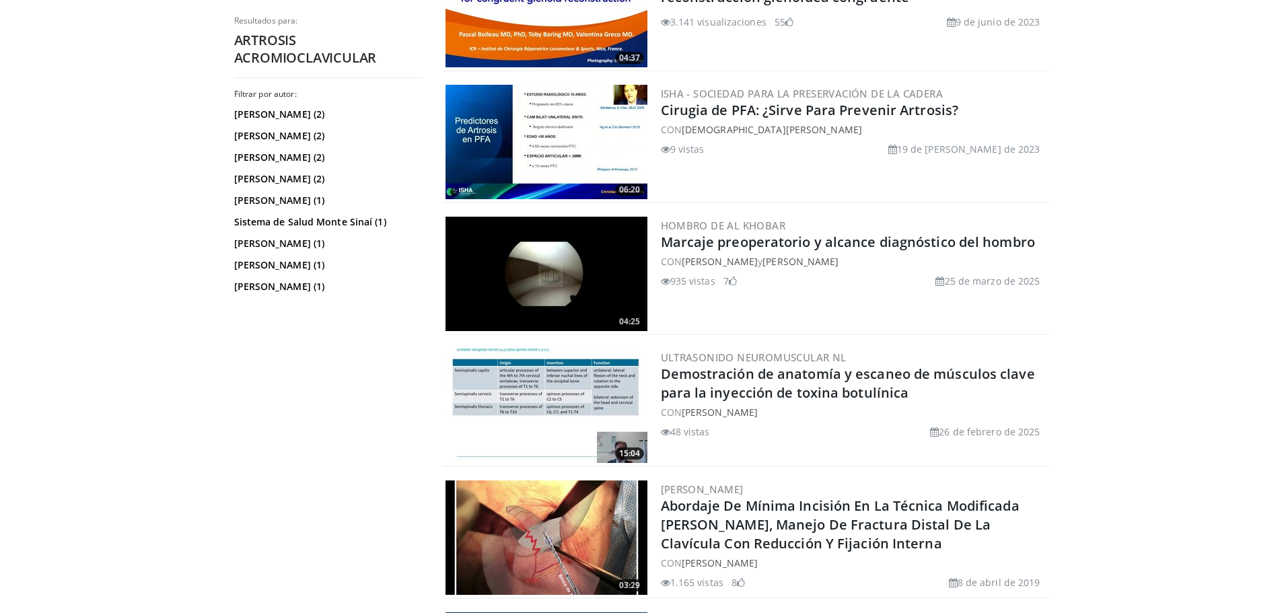
scroll to position [1561, 0]
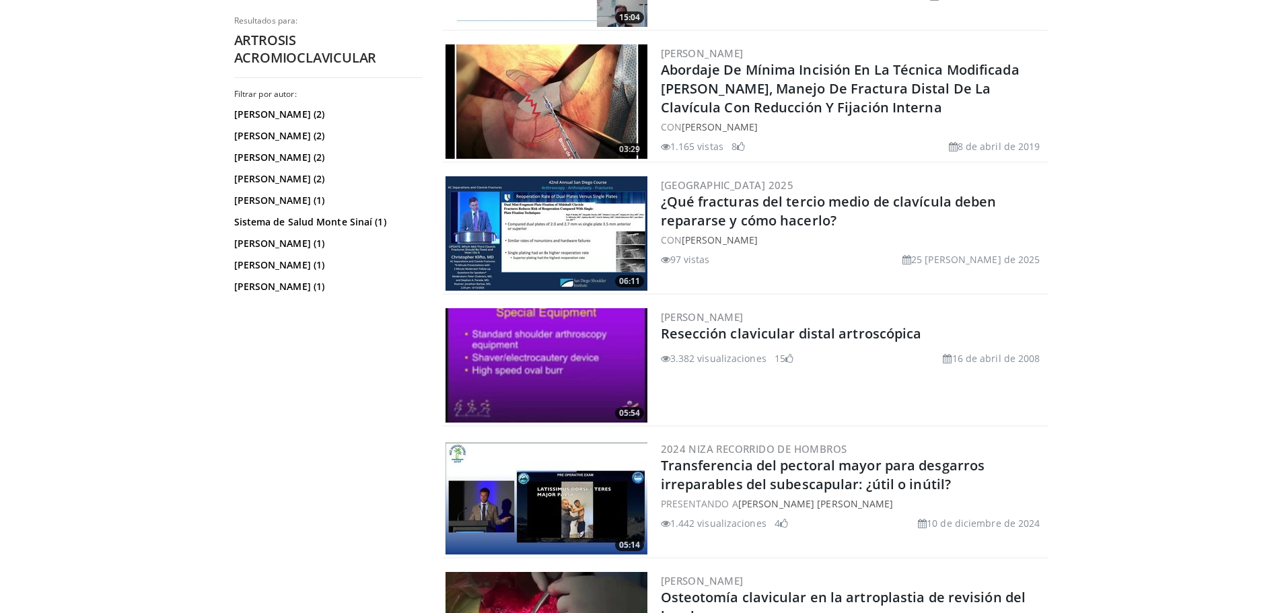
click at [612, 362] on img at bounding box center [547, 365] width 202 height 114
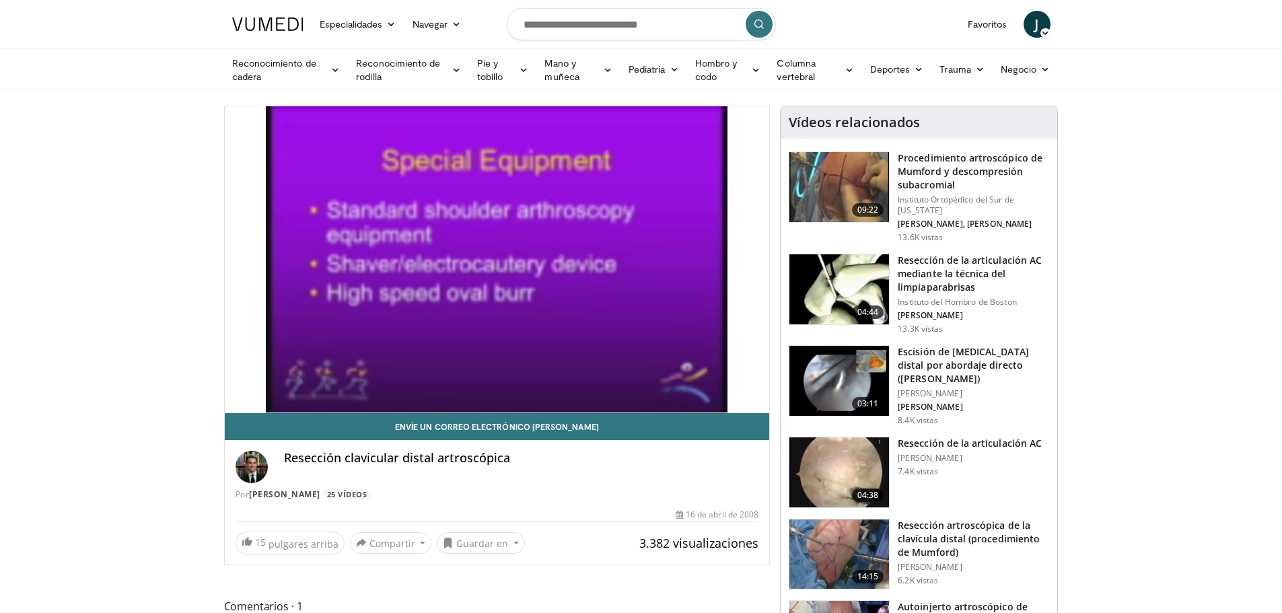
click at [943, 170] on font "Procedimiento artroscópico de Mumford y descompresión subacromial" at bounding box center [970, 171] width 145 height 40
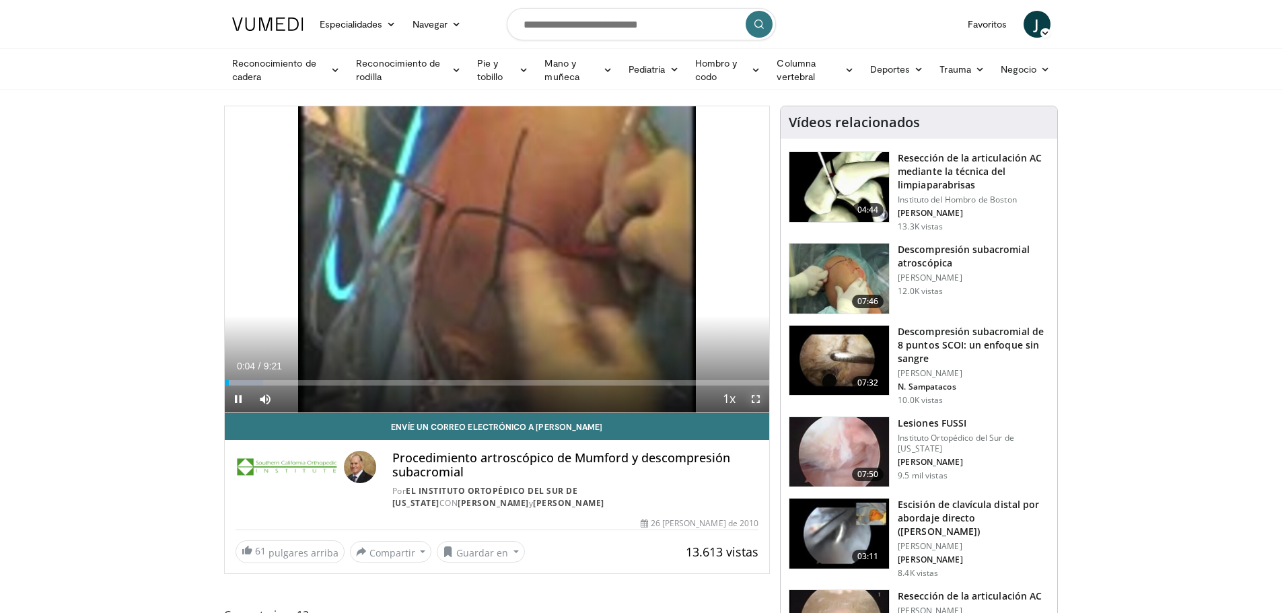
click at [754, 396] on span "Video Player" at bounding box center [756, 399] width 27 height 27
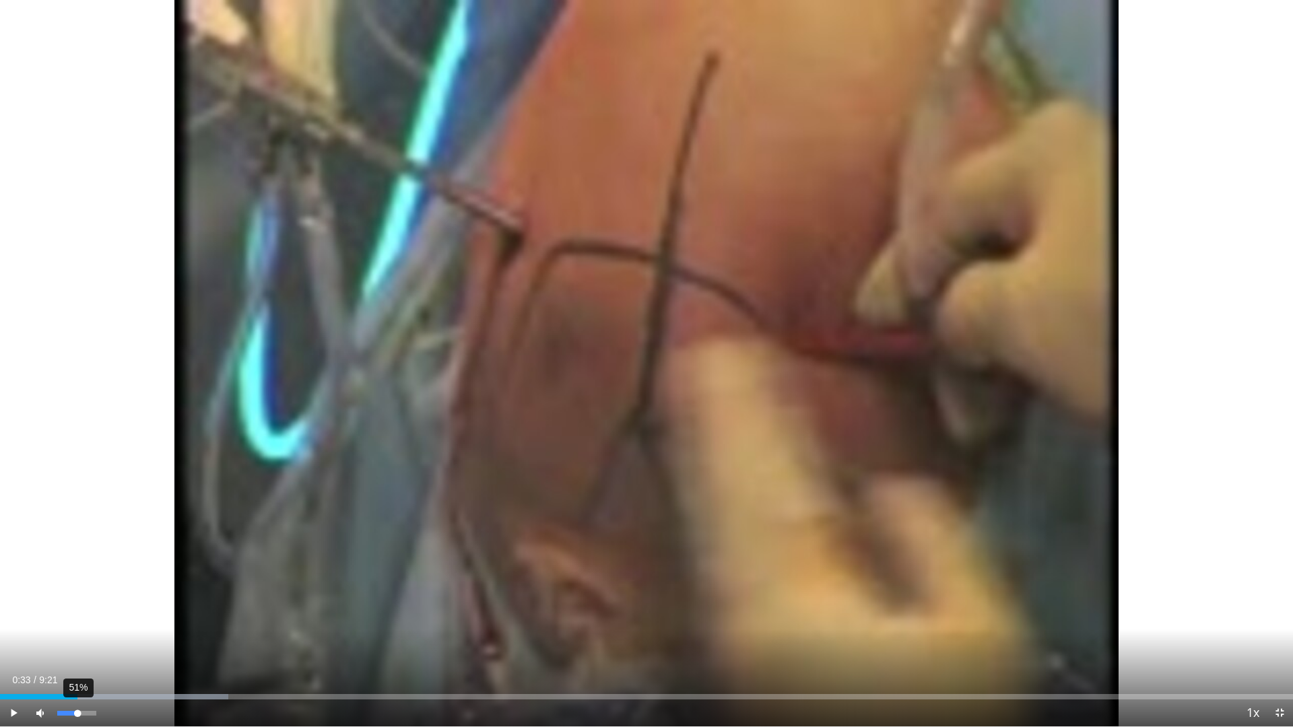
drag, startPoint x: 16, startPoint y: 694, endPoint x: 77, endPoint y: 700, distance: 61.6
click at [77, 613] on div "Current Time 0:33 / Duration 9:21 Play Skip Backward Skip Forward Mute 51% Load…" at bounding box center [646, 712] width 1293 height 27
drag, startPoint x: 82, startPoint y: 695, endPoint x: 98, endPoint y: 695, distance: 16.2
click at [98, 613] on div "Progress Bar" at bounding box center [98, 696] width 1 height 5
drag, startPoint x: 168, startPoint y: 695, endPoint x: 242, endPoint y: 700, distance: 74.2
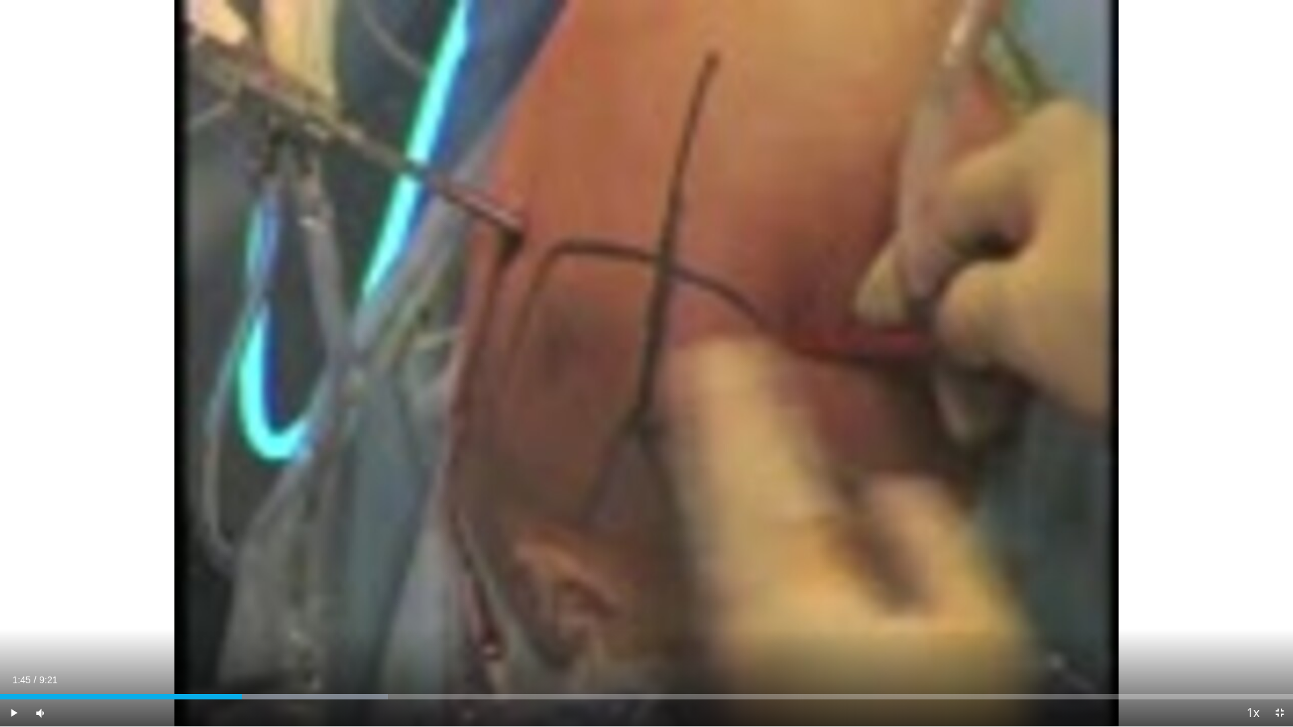
click at [242, 613] on div "Current Time 1:45 / Duration 9:21 Play Skip Backward Skip Forward Mute 91% Load…" at bounding box center [646, 712] width 1293 height 27
drag, startPoint x: 316, startPoint y: 694, endPoint x: 353, endPoint y: 697, distance: 37.9
click at [353, 613] on div "Loaded : 38.83% 2:33 2:33" at bounding box center [646, 696] width 1293 height 5
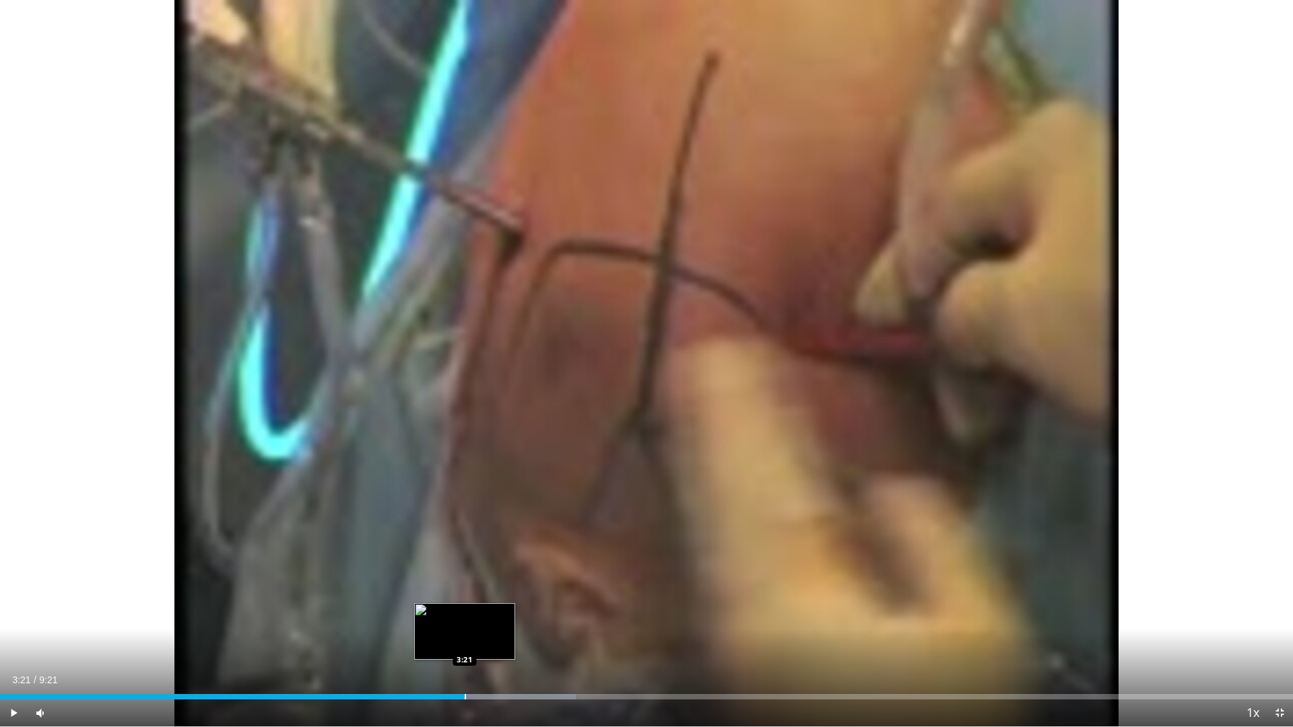
drag, startPoint x: 436, startPoint y: 697, endPoint x: 465, endPoint y: 698, distance: 29.0
click at [465, 613] on div "Progress Bar" at bounding box center [465, 696] width 1 height 5
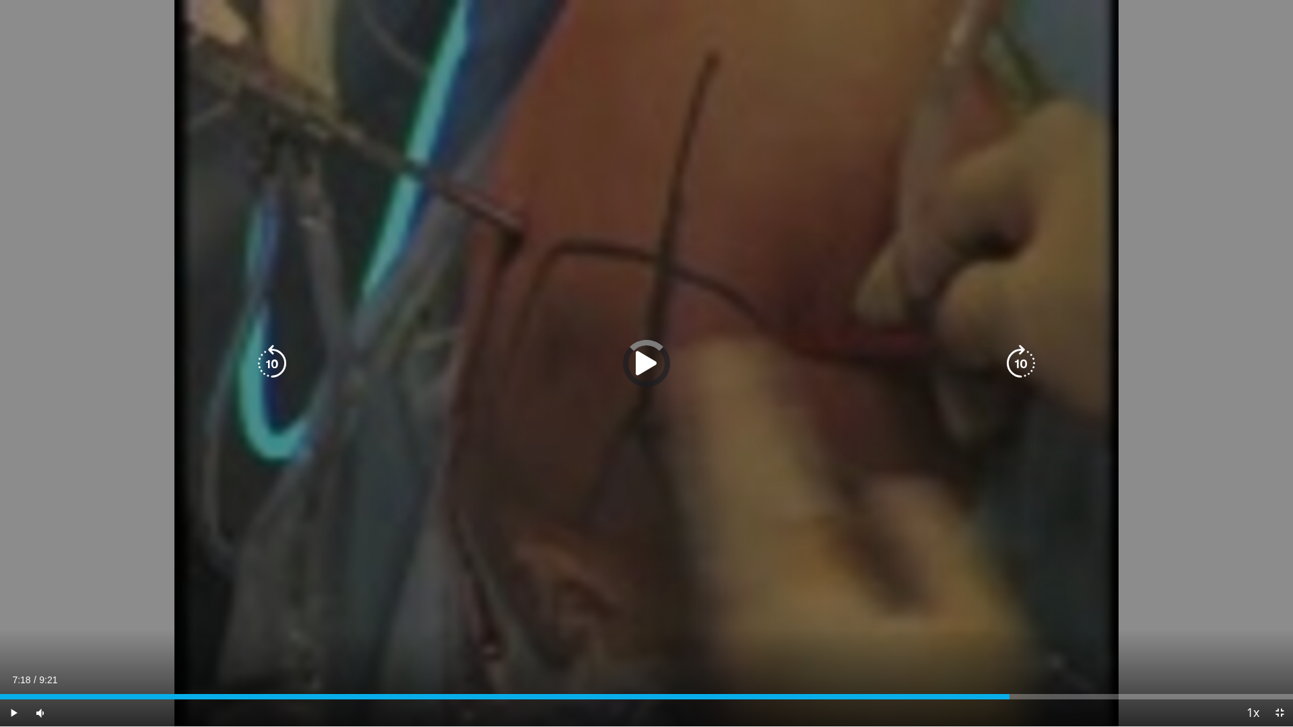
drag, startPoint x: 1055, startPoint y: 695, endPoint x: 699, endPoint y: 692, distance: 356.1
click at [705, 613] on div "Loaded : 0.00% 5:06 5:06" at bounding box center [646, 693] width 1293 height 13
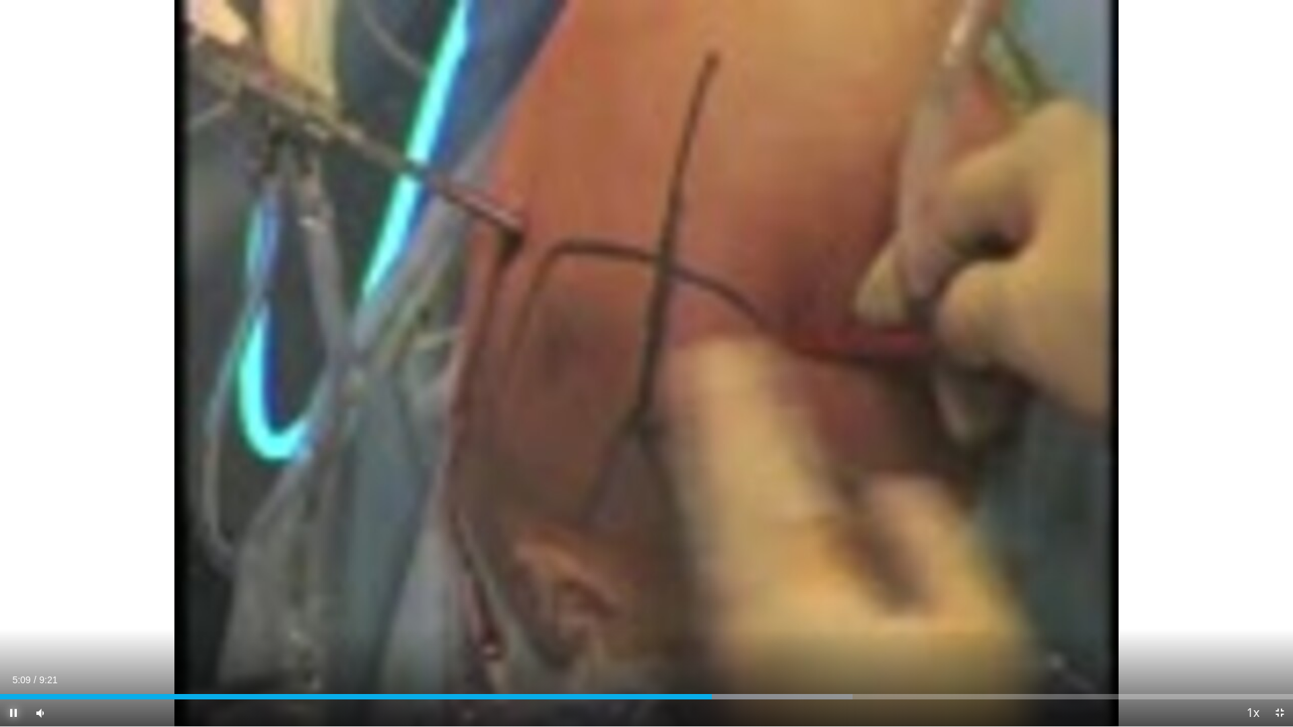
click at [12, 613] on span "Video Player" at bounding box center [13, 712] width 27 height 27
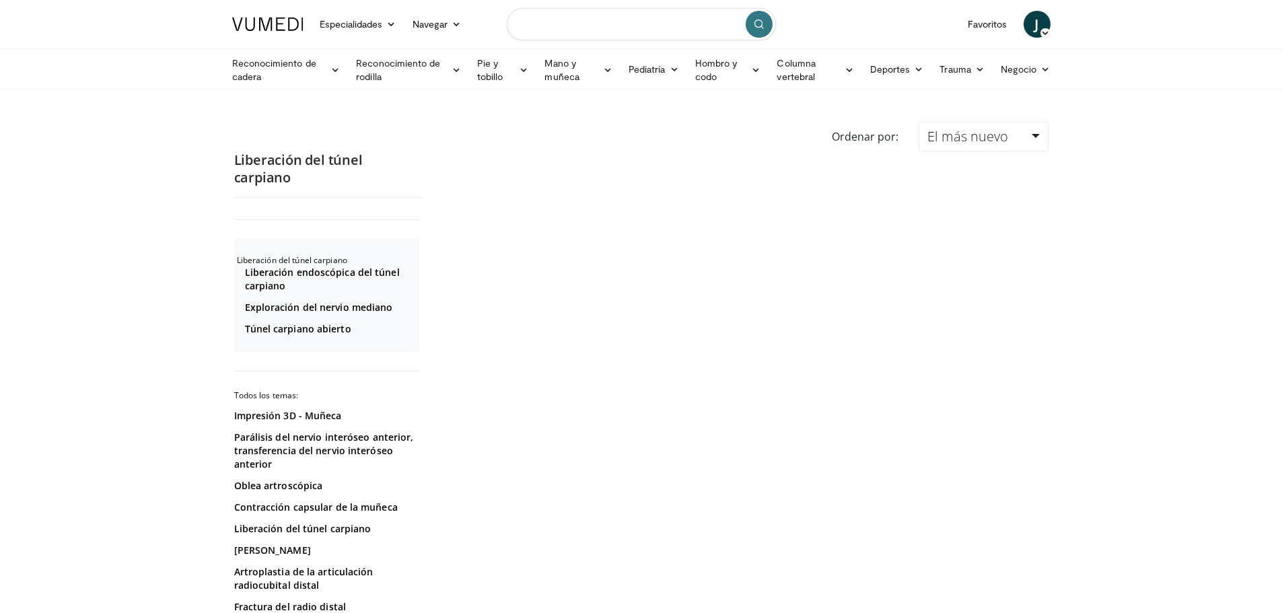
click at [572, 21] on input "Buscar temas, intervenciones" at bounding box center [641, 24] width 269 height 32
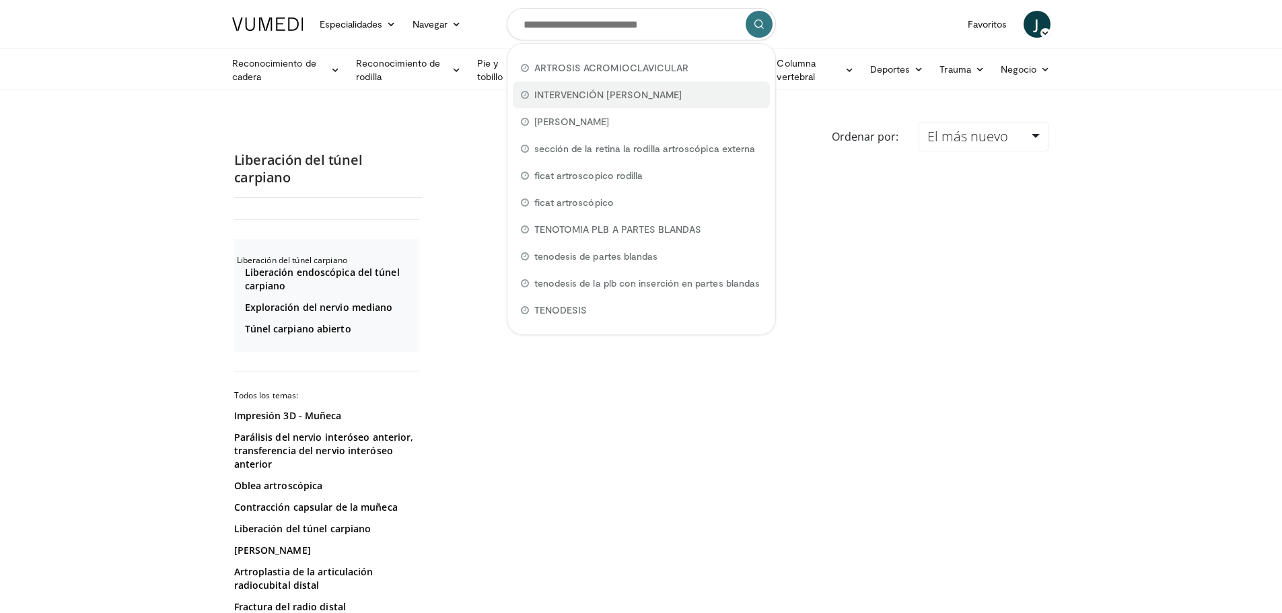
click at [584, 94] on font "INTERVENCIÓN [PERSON_NAME]" at bounding box center [609, 94] width 148 height 11
type input "**********"
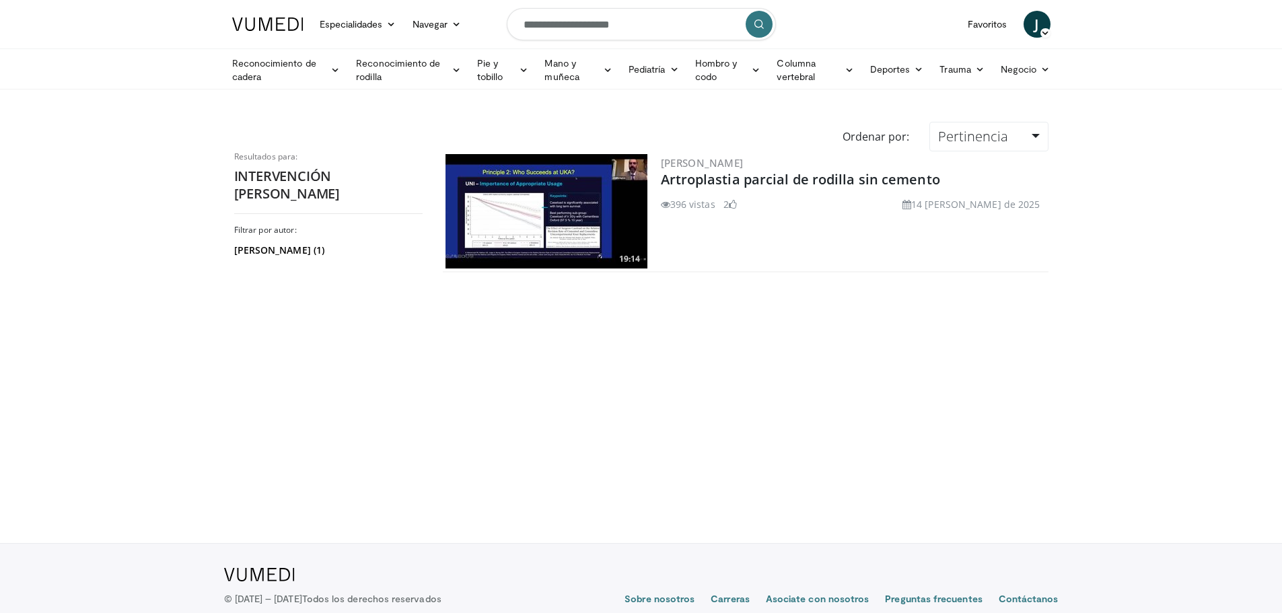
click at [757, 22] on icon "submit" at bounding box center [759, 24] width 11 height 11
drag, startPoint x: 666, startPoint y: 24, endPoint x: 520, endPoint y: 22, distance: 145.4
click at [520, 22] on input "**********" at bounding box center [641, 24] width 269 height 32
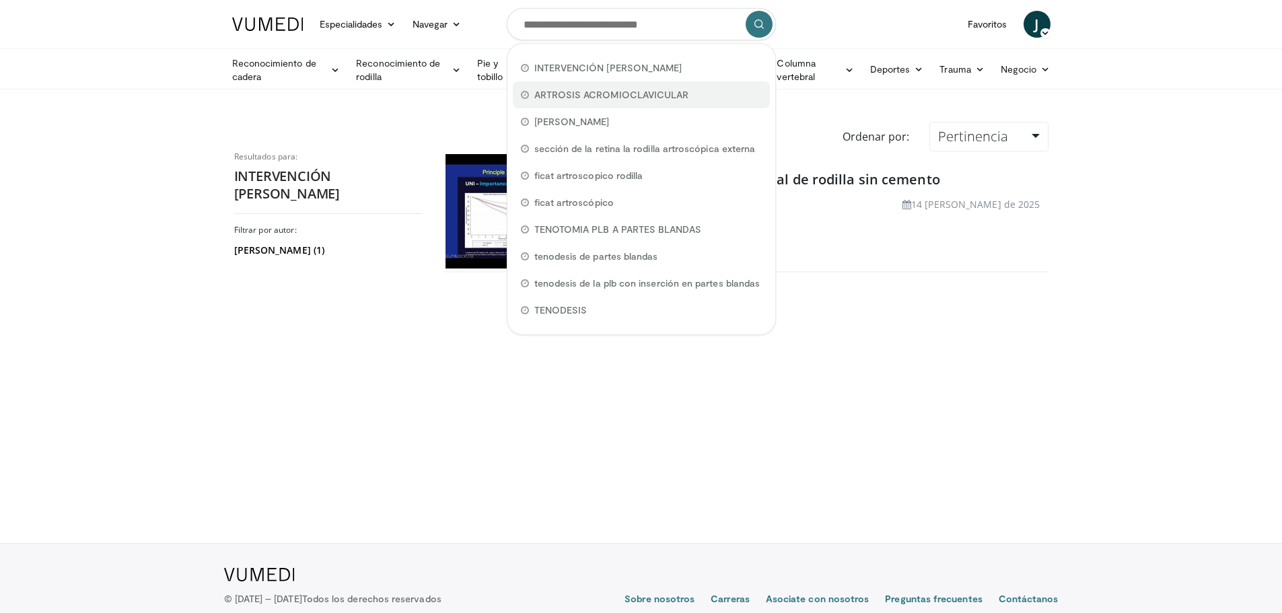
click at [605, 96] on font "ARTROSIS ACROMIOCLAVICULAR" at bounding box center [612, 94] width 155 height 11
type input "**********"
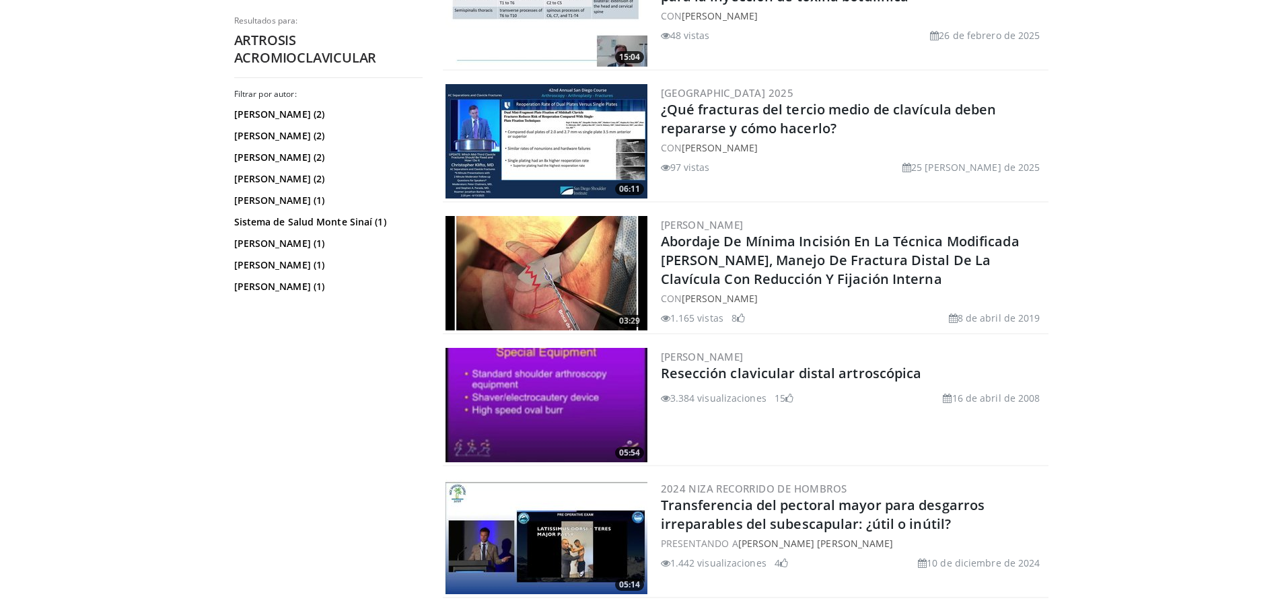
scroll to position [1566, 0]
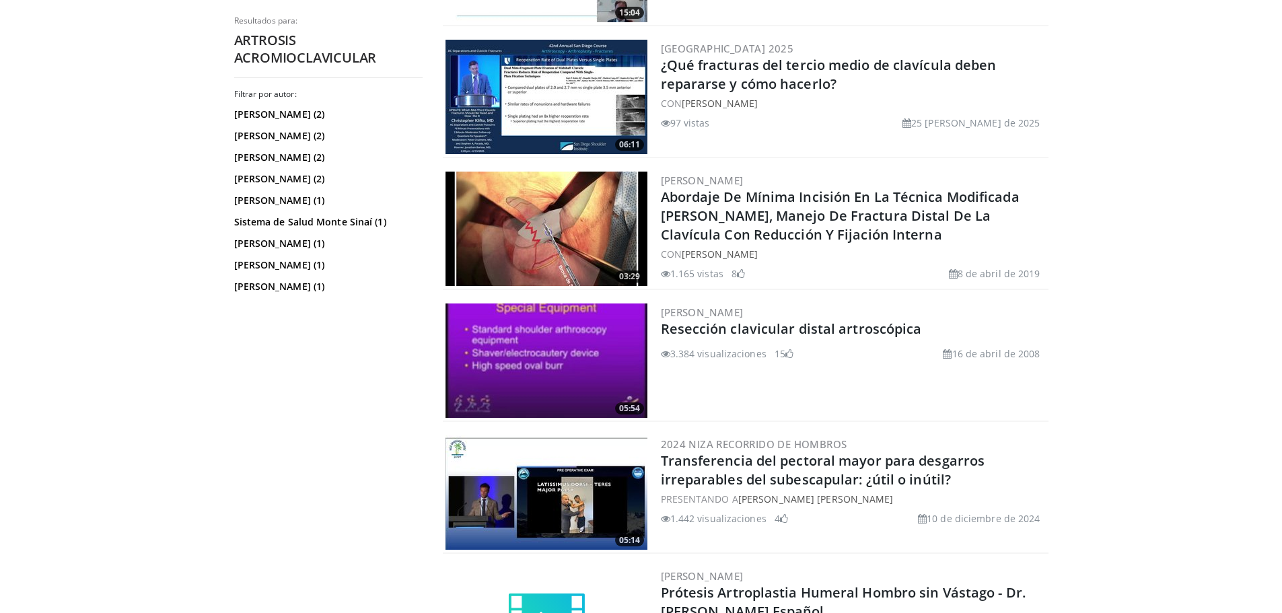
click at [636, 359] on img at bounding box center [547, 361] width 202 height 114
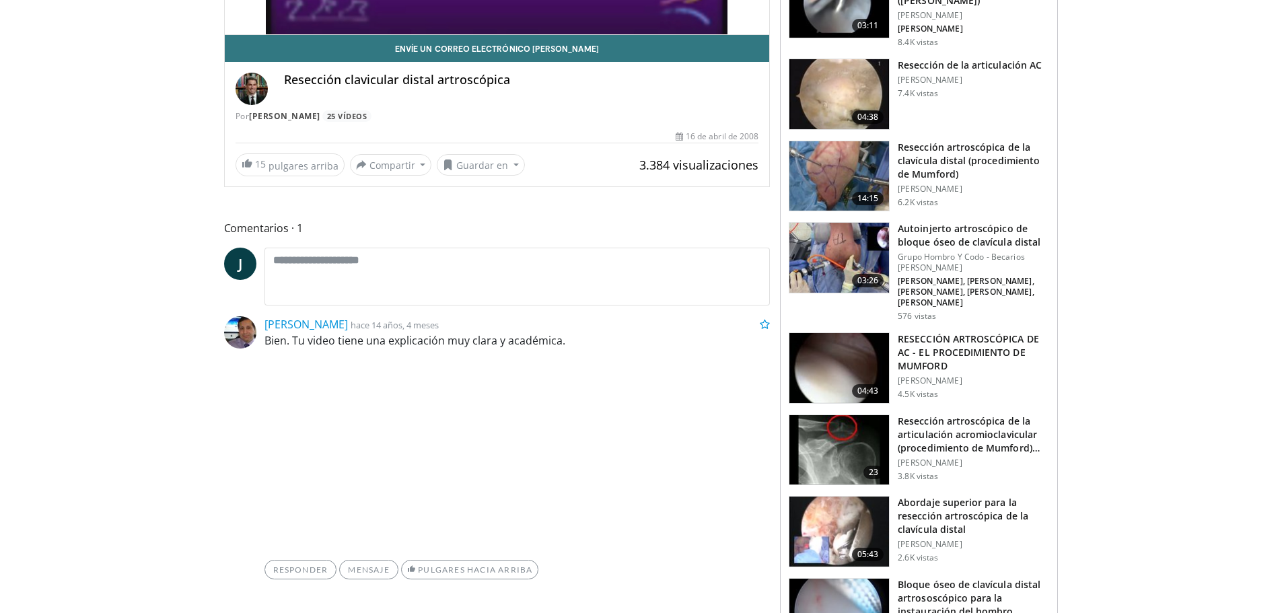
scroll to position [380, 0]
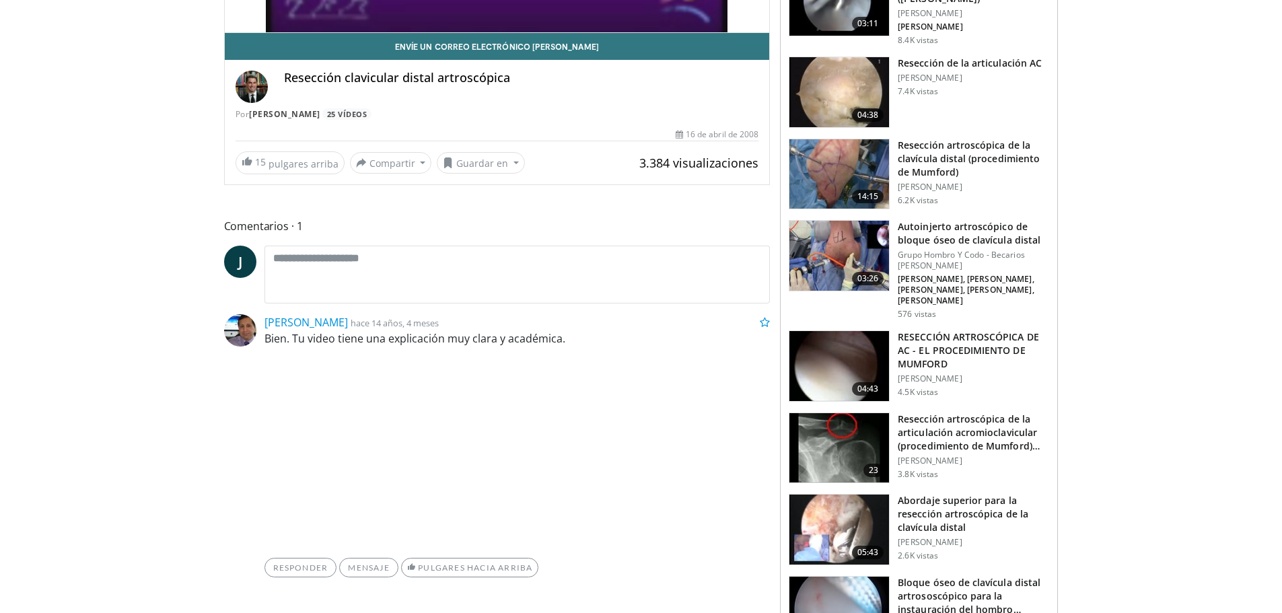
click at [842, 506] on img at bounding box center [840, 530] width 100 height 70
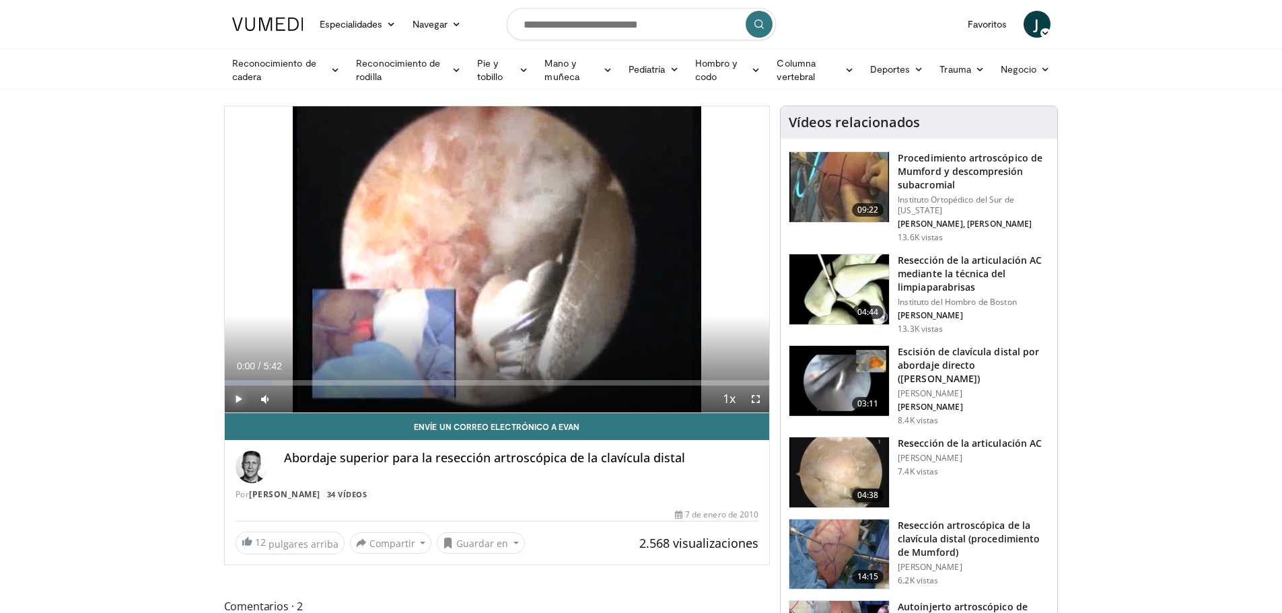
click at [239, 397] on span "Video Player" at bounding box center [238, 399] width 27 height 27
drag, startPoint x: 227, startPoint y: 384, endPoint x: 276, endPoint y: 395, distance: 50.5
click at [276, 395] on div "Current Time 0:32 / Duration 5:42 Play Skip Backward Skip Forward Unmute 0% Loa…" at bounding box center [497, 399] width 545 height 27
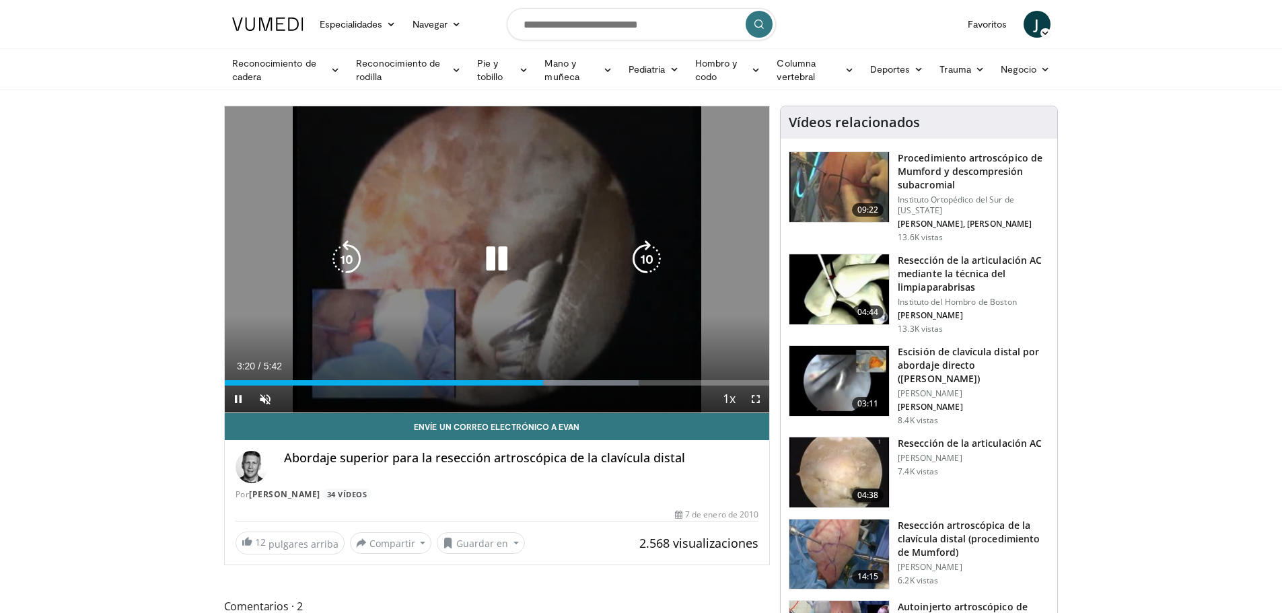
click at [492, 260] on icon "Video Player" at bounding box center [497, 259] width 38 height 38
